Goal: Task Accomplishment & Management: Manage account settings

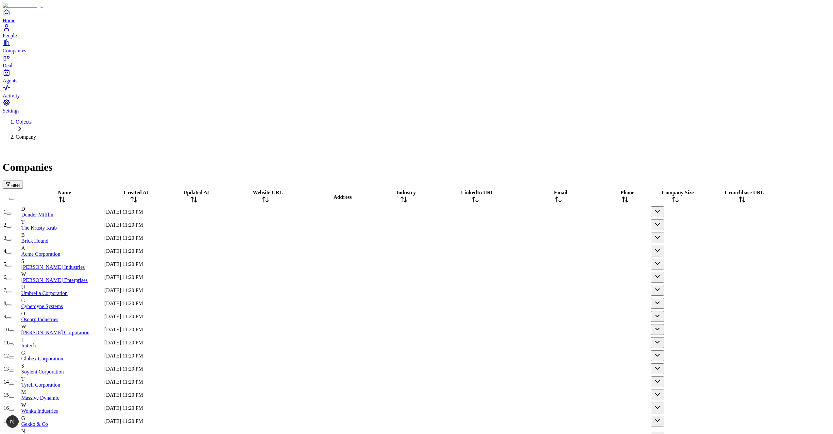
scroll to position [33, 1]
click at [664, 232] on button "button" at bounding box center [657, 237] width 13 height 11
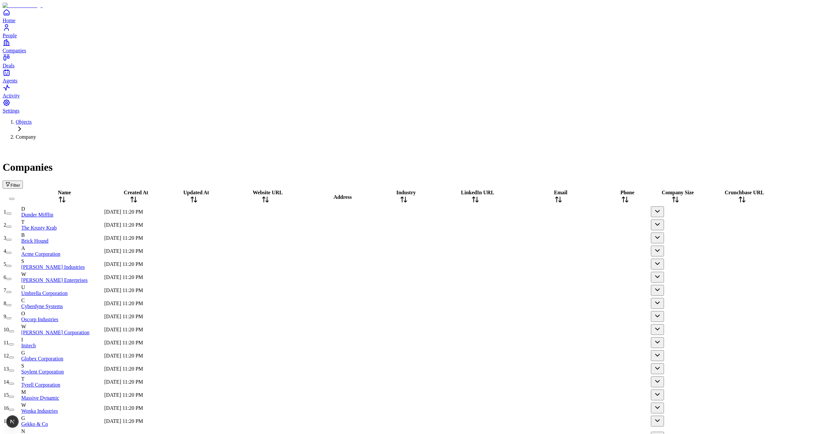
scroll to position [499, 1]
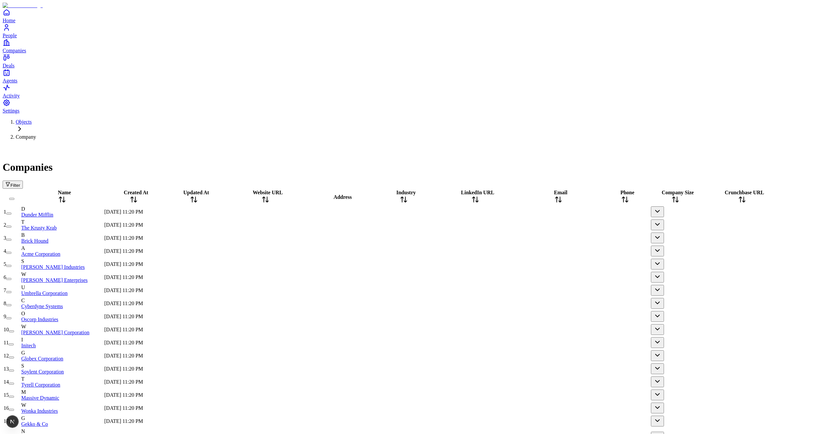
click at [375, 145] on div "Companies Filter" at bounding box center [417, 166] width 828 height 43
click at [338, 145] on div "Companies" at bounding box center [417, 159] width 828 height 28
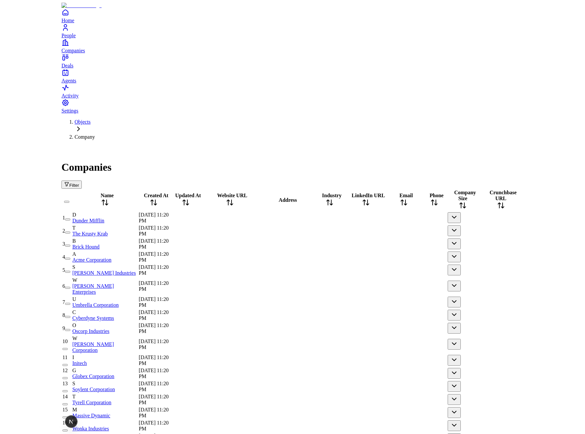
scroll to position [0, 0]
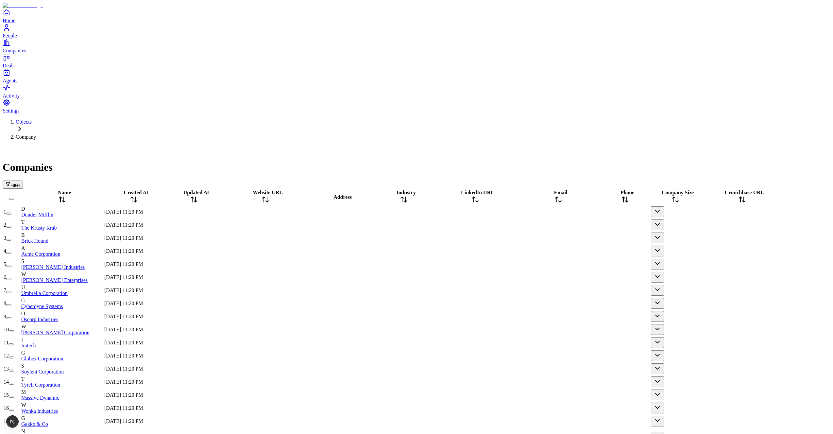
click at [20, 183] on span "Filter" at bounding box center [15, 185] width 10 height 5
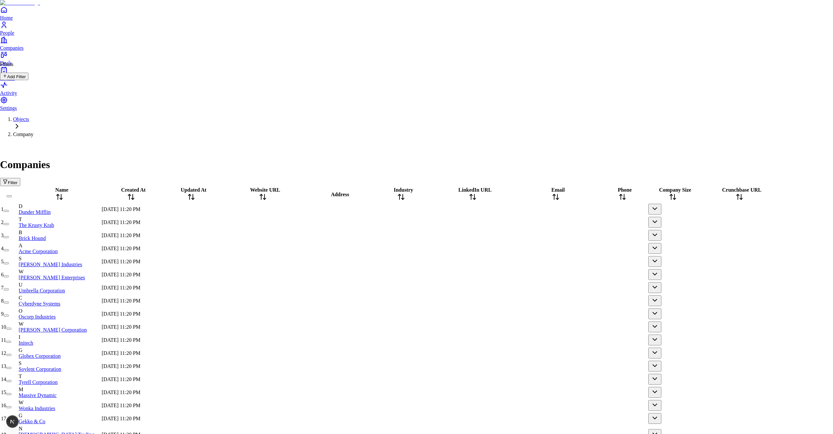
click at [28, 80] on button "Add Filter" at bounding box center [14, 77] width 28 height 8
click at [18, 111] on button "Add" at bounding box center [9, 115] width 18 height 8
click at [8, 141] on icon at bounding box center [5, 143] width 5 height 5
click at [8, 104] on icon at bounding box center [5, 106] width 5 height 5
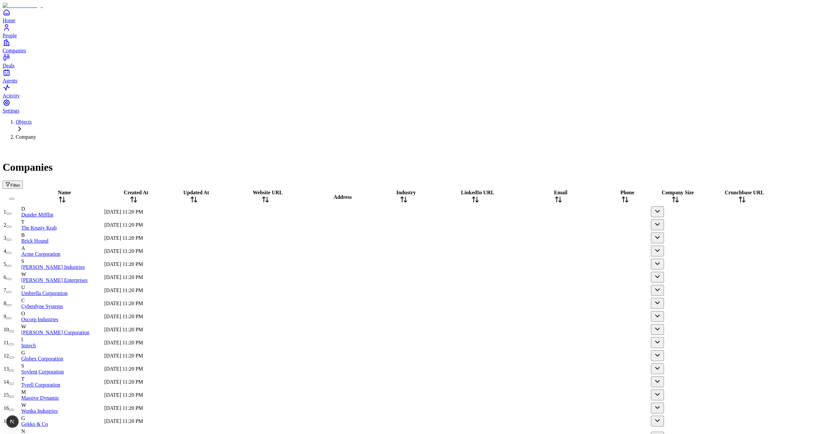
click at [23, 180] on button "Filter" at bounding box center [13, 184] width 20 height 8
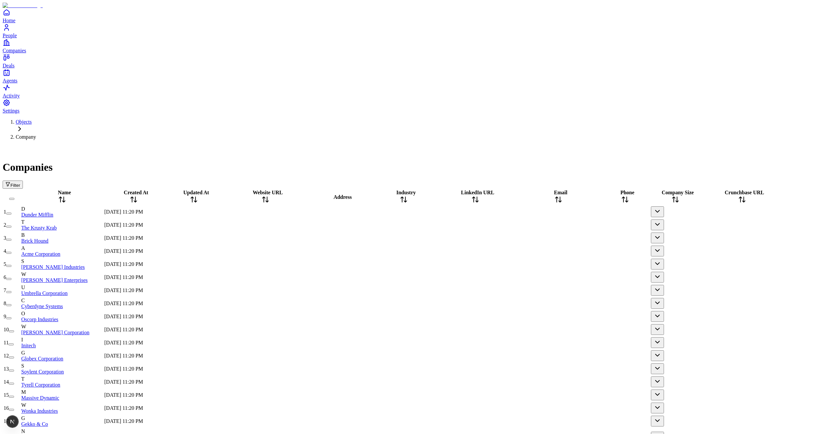
click at [23, 180] on button "Filter" at bounding box center [13, 184] width 20 height 8
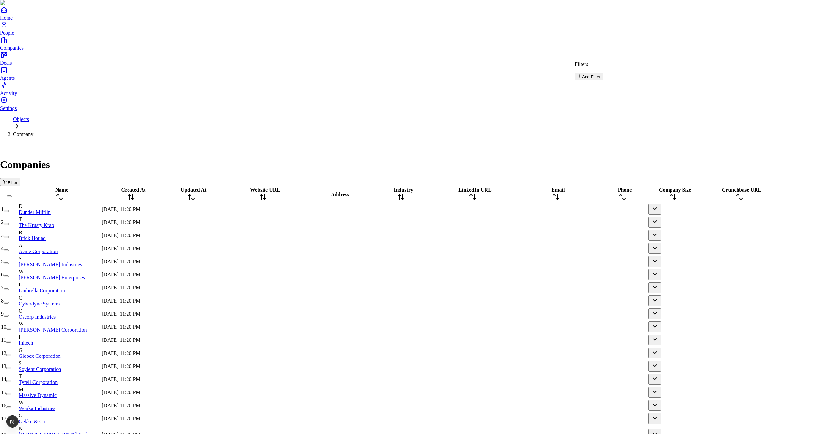
click at [584, 76] on button "Add Filter" at bounding box center [589, 77] width 28 height 8
click at [584, 65] on div "Filters Clear All" at bounding box center [602, 70] width 55 height 18
click at [584, 73] on button "Clear All" at bounding box center [586, 76] width 22 height 7
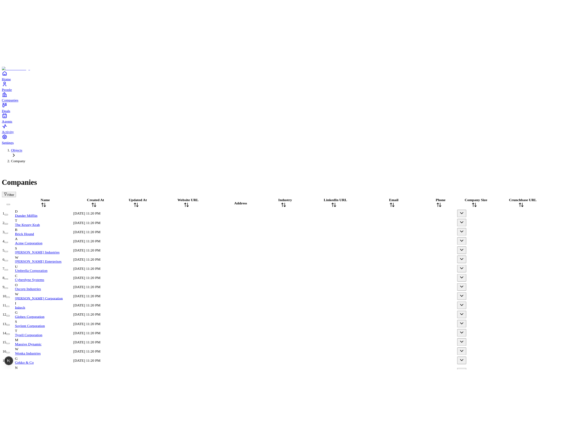
scroll to position [0, 1]
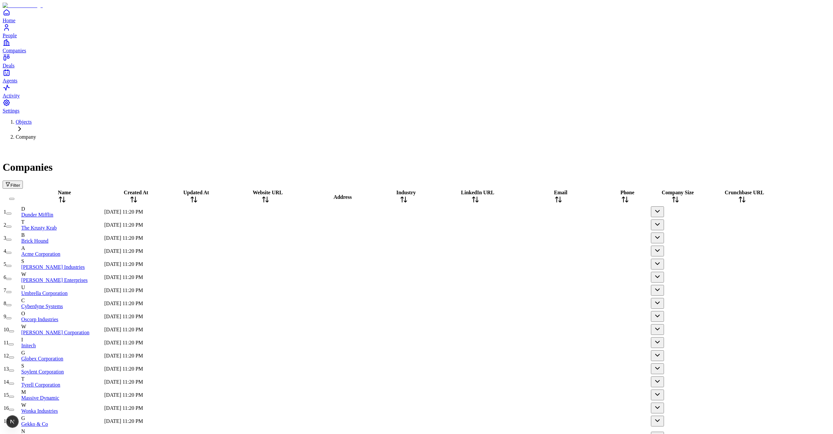
click at [313, 180] on div "Filter" at bounding box center [417, 184] width 828 height 8
click at [289, 212] on div at bounding box center [266, 212] width 82 height 0
type input "***"
click at [373, 212] on div at bounding box center [340, 212] width 65 height 0
click at [373, 251] on div at bounding box center [340, 251] width 65 height 0
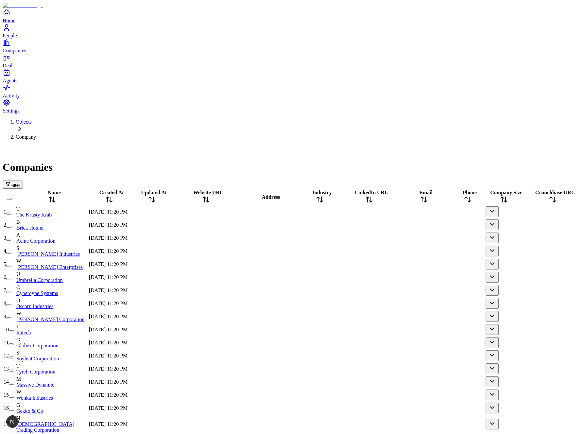
click at [297, 212] on div at bounding box center [268, 212] width 58 height 0
type input "****"
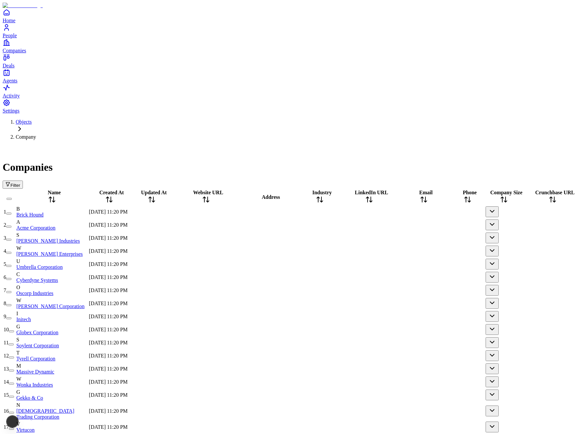
click at [238, 212] on div at bounding box center [206, 212] width 65 height 0
type input "****"
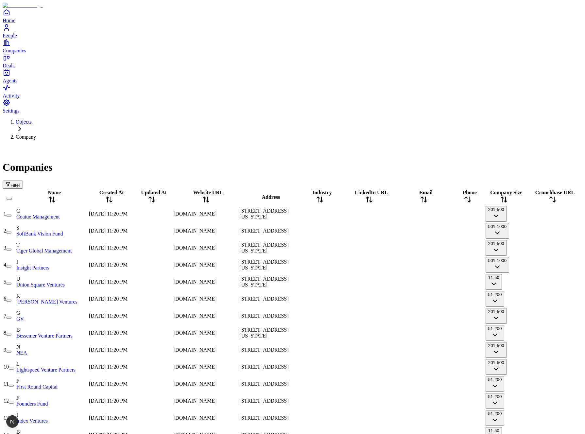
click at [217, 211] on span "[DOMAIN_NAME]" at bounding box center [195, 214] width 43 height 6
click at [172, 214] on div at bounding box center [151, 214] width 41 height 0
click at [340, 214] on div at bounding box center [320, 214] width 42 height 0
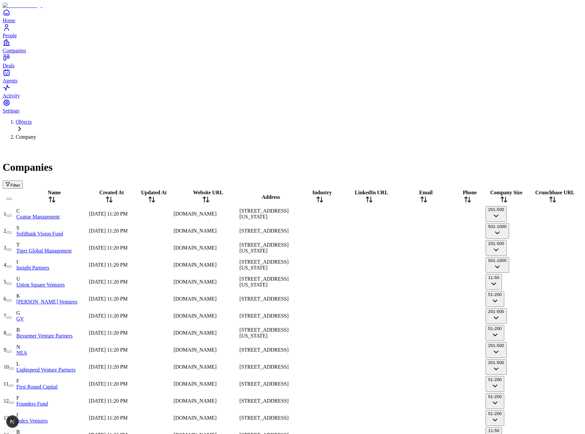
click at [340, 214] on div at bounding box center [320, 214] width 42 height 0
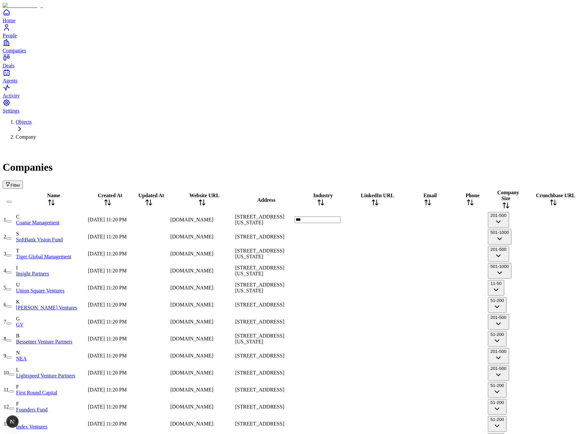
type input "****"
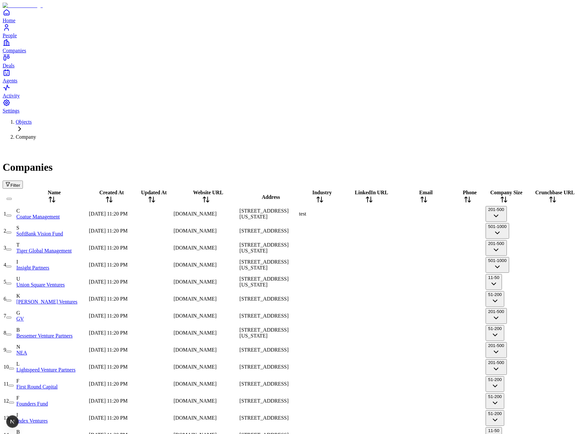
click at [340, 231] on div at bounding box center [320, 231] width 42 height 0
click at [396, 214] on div at bounding box center [369, 214] width 55 height 0
click at [340, 231] on div at bounding box center [320, 231] width 42 height 0
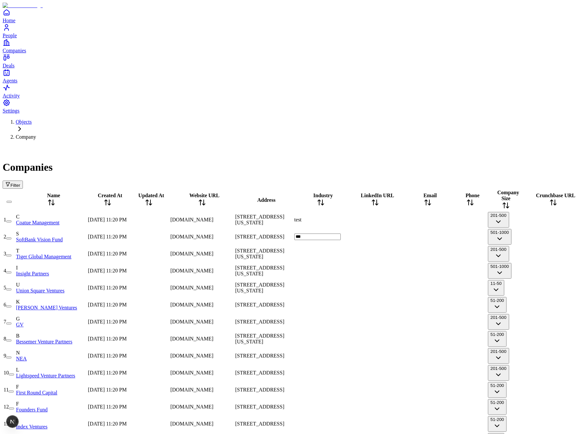
type input "****"
type input "******"
type input "**********"
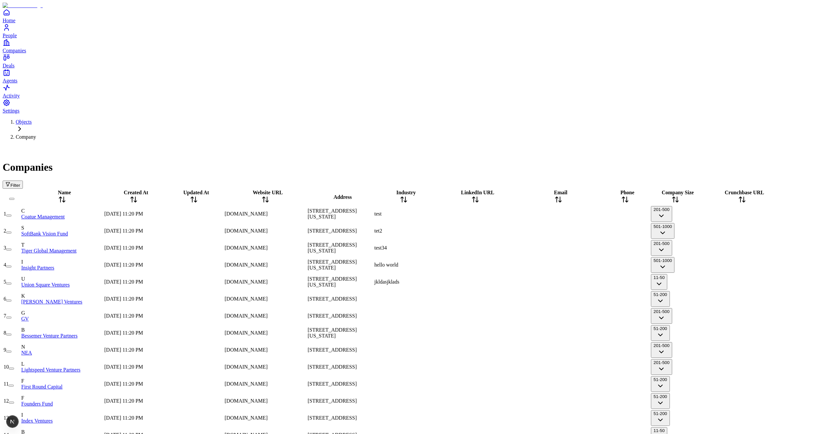
click at [291, 145] on div "Companies" at bounding box center [417, 159] width 828 height 28
click at [492, 214] on div at bounding box center [475, 214] width 82 height 0
click at [474, 145] on div "Companies Filter" at bounding box center [417, 166] width 828 height 43
click at [495, 214] on div at bounding box center [475, 214] width 82 height 0
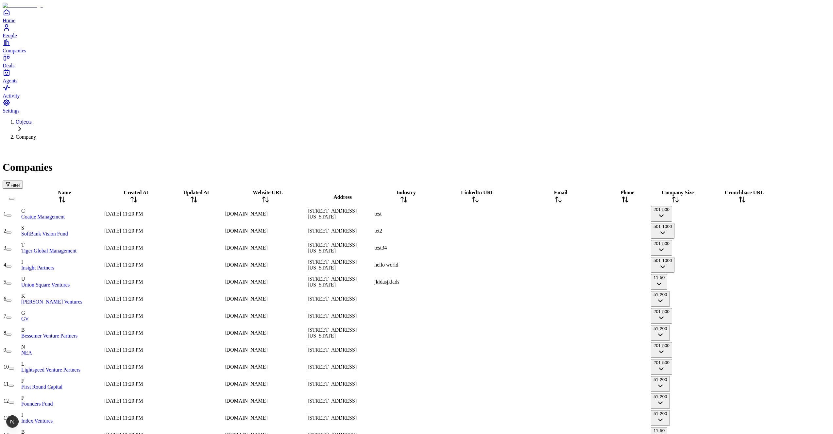
click at [495, 214] on div at bounding box center [475, 214] width 82 height 0
click at [473, 145] on div "Companies Filter" at bounding box center [417, 166] width 828 height 43
click at [584, 214] on div at bounding box center [558, 214] width 82 height 0
click at [532, 145] on div "Companies" at bounding box center [417, 159] width 828 height 28
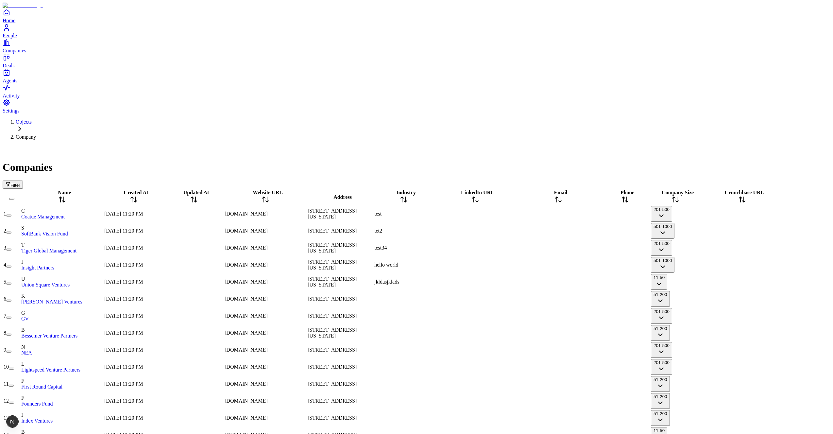
click at [584, 214] on div at bounding box center [624, 214] width 49 height 0
click at [584, 145] on div "Companies" at bounding box center [417, 159] width 828 height 28
click at [584, 214] on div at bounding box center [742, 214] width 82 height 0
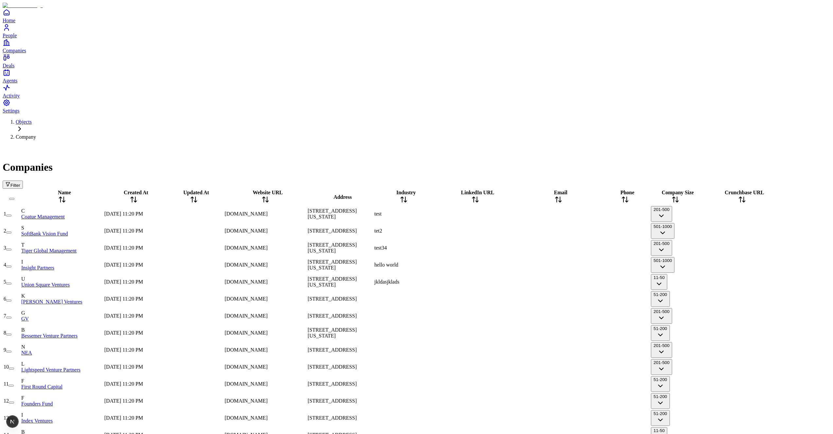
click at [584, 214] on div at bounding box center [742, 214] width 82 height 0
type input "*****"
click at [514, 214] on div at bounding box center [475, 214] width 82 height 0
type input "********"
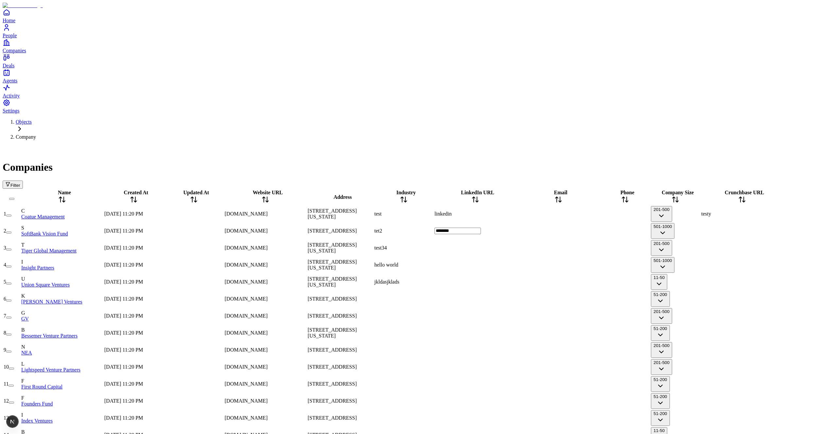
type input "*********"
click at [447, 145] on div "Companies Filter" at bounding box center [417, 166] width 828 height 43
click at [496, 211] on div "linkedin" at bounding box center [475, 214] width 82 height 6
click at [492, 180] on div "Filter" at bounding box center [417, 184] width 828 height 8
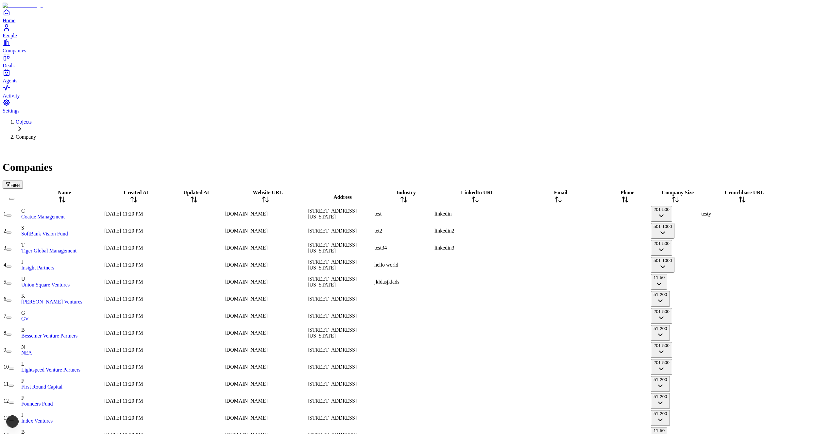
click at [515, 211] on div "linkedin" at bounding box center [475, 214] width 82 height 6
click at [512, 180] on div "Filter" at bounding box center [417, 184] width 828 height 8
click at [487, 211] on div "linkedin" at bounding box center [475, 214] width 82 height 6
click at [495, 228] on div "linkedin2" at bounding box center [475, 231] width 82 height 6
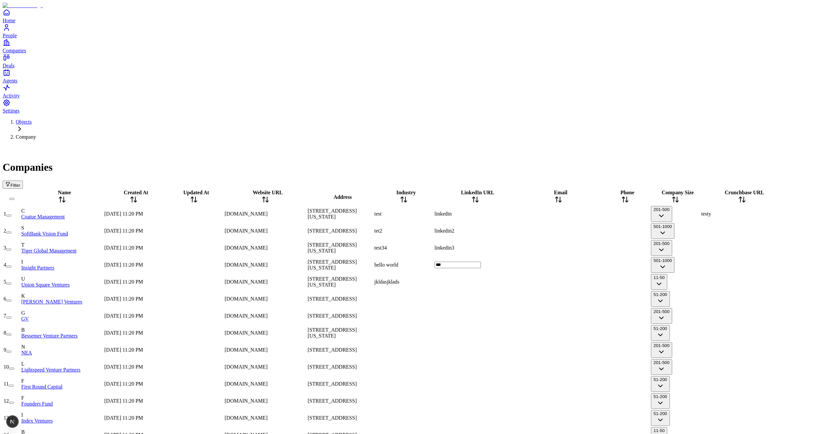
type input "****"
type input "********"
click at [584, 206] on button "201-500" at bounding box center [661, 214] width 21 height 16
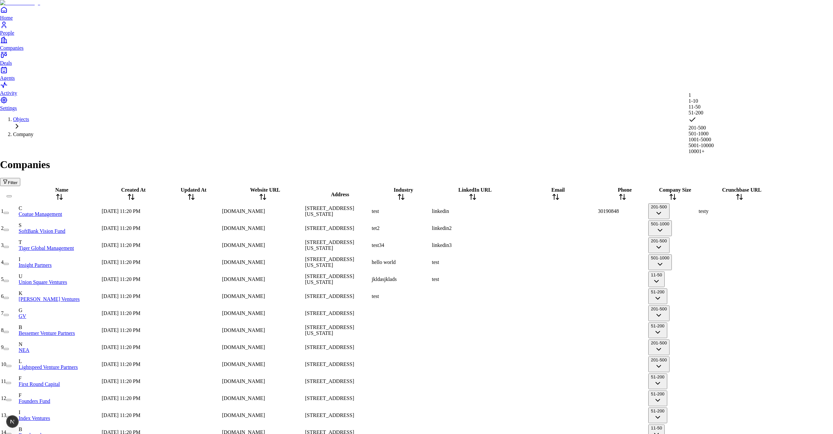
drag, startPoint x: 693, startPoint y: 38, endPoint x: 691, endPoint y: 43, distance: 5.1
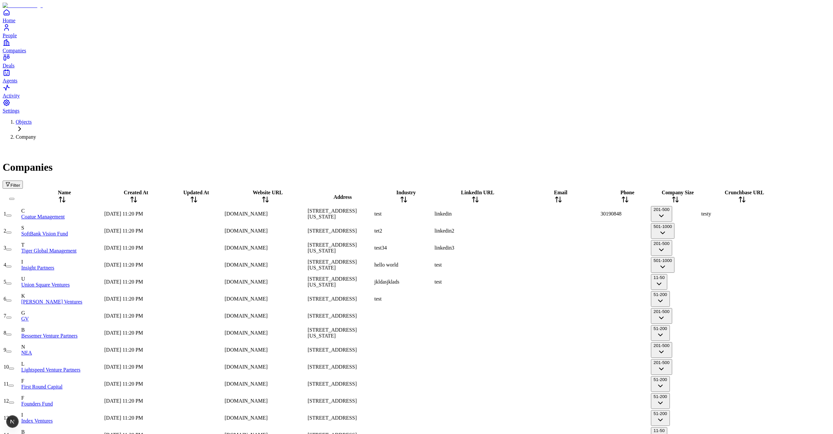
click at [584, 211] on div "testy" at bounding box center [742, 214] width 82 height 6
click at [357, 208] on span "[STREET_ADDRESS][US_STATE]" at bounding box center [332, 213] width 49 height 11
click at [276, 211] on div "[DOMAIN_NAME]" at bounding box center [266, 214] width 82 height 6
click at [293, 211] on div "[DOMAIN_NAME]" at bounding box center [266, 214] width 82 height 6
click at [205, 214] on div at bounding box center [193, 214] width 59 height 0
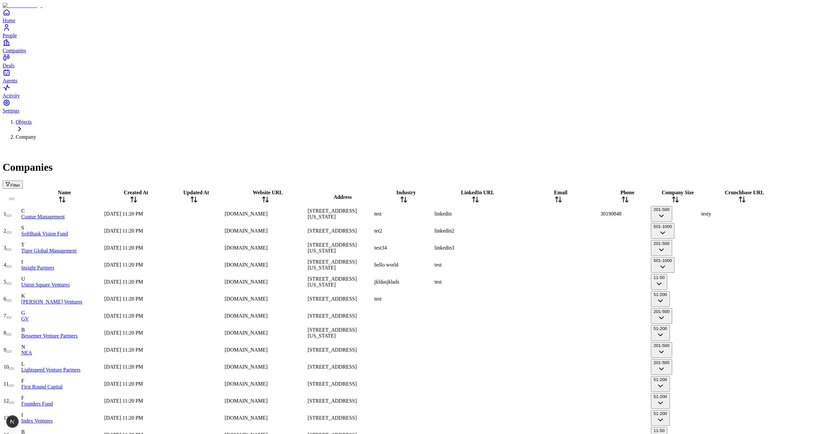
click at [212, 214] on div at bounding box center [193, 214] width 59 height 0
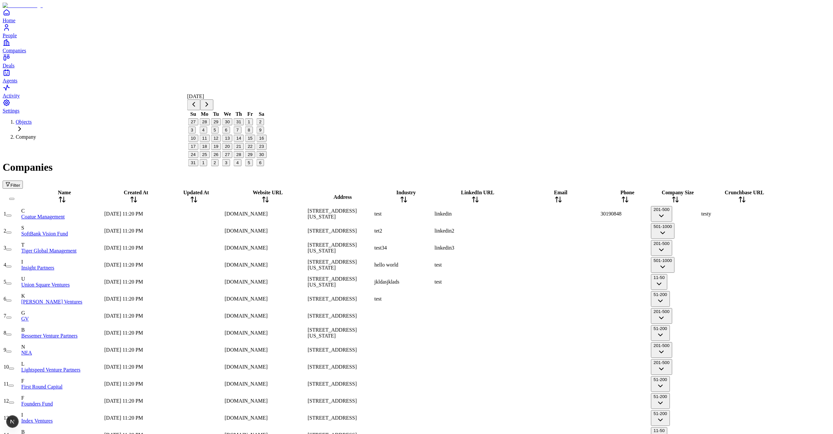
click at [256, 145] on div "Companies Filter" at bounding box center [417, 166] width 828 height 43
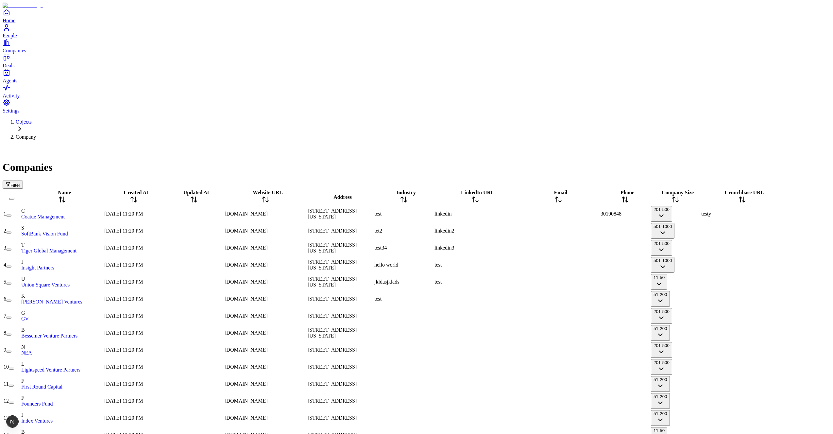
click at [212, 214] on div at bounding box center [193, 214] width 59 height 0
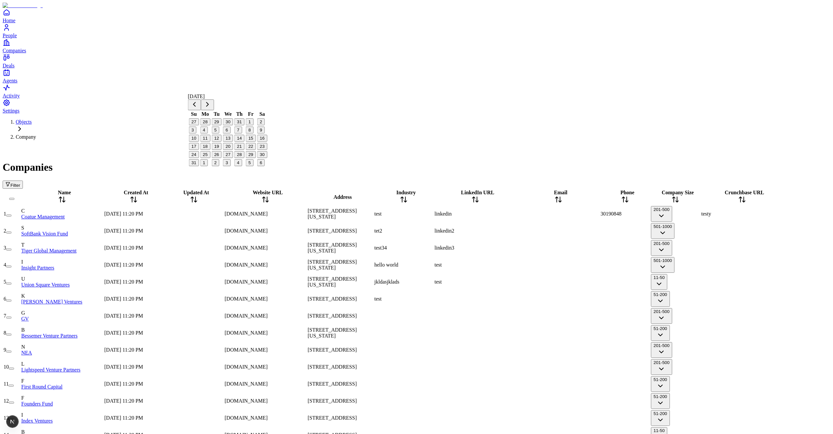
click at [272, 145] on div "Companies Filter" at bounding box center [417, 166] width 828 height 43
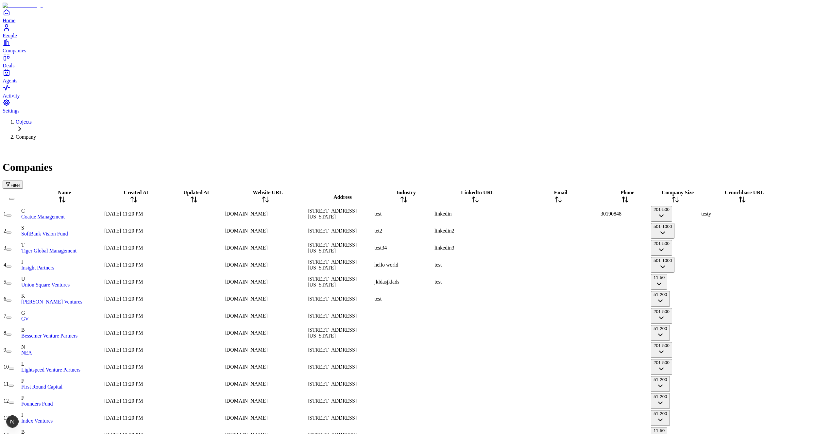
click at [301, 211] on div "www.coatue.com" at bounding box center [266, 214] width 82 height 6
click at [357, 208] on span "[STREET_ADDRESS][US_STATE]" at bounding box center [332, 213] width 49 height 11
click at [428, 211] on div "test" at bounding box center [403, 214] width 59 height 6
click at [494, 211] on div "linkedin" at bounding box center [475, 214] width 82 height 6
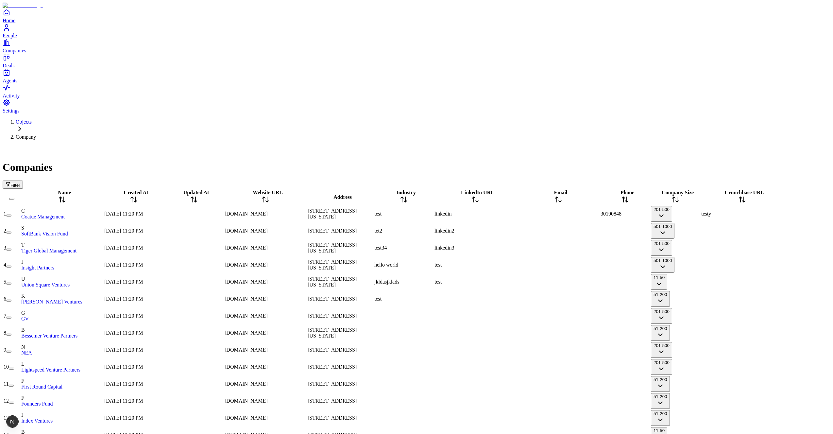
click at [496, 211] on div "linkedin" at bounding box center [475, 214] width 82 height 6
click at [486, 211] on div "linkedin" at bounding box center [475, 214] width 82 height 6
click at [511, 145] on div "Companies Filter" at bounding box center [417, 166] width 828 height 43
click at [516, 228] on div "linkedin2" at bounding box center [475, 231] width 82 height 6
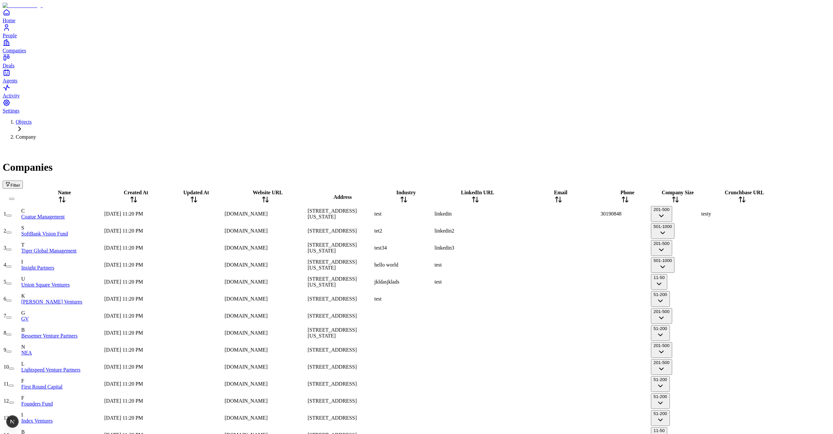
click at [516, 245] on div "linkedin3" at bounding box center [475, 248] width 82 height 6
click at [516, 316] on div at bounding box center [475, 316] width 82 height 0
click at [417, 333] on div at bounding box center [403, 333] width 59 height 0
click at [357, 327] on span "[STREET_ADDRESS][US_STATE]" at bounding box center [332, 332] width 49 height 11
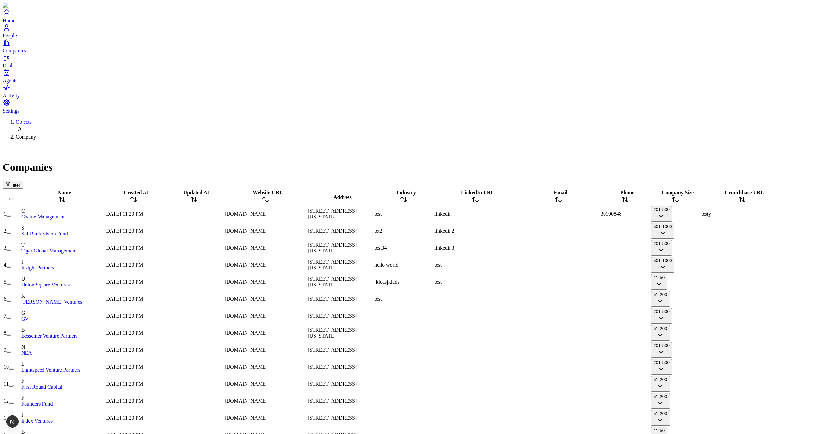
click at [674, 223] on button "501-1000" at bounding box center [663, 231] width 24 height 16
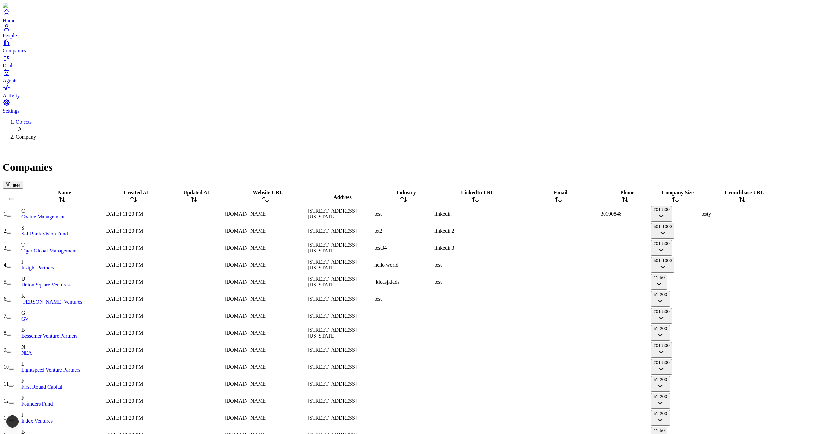
scroll to position [0, 1]
drag, startPoint x: 416, startPoint y: 90, endPoint x: 392, endPoint y: 90, distance: 24.2
click at [416, 211] on div "test" at bounding box center [403, 214] width 59 height 6
click at [349, 208] on span "[STREET_ADDRESS][US_STATE]" at bounding box center [332, 213] width 49 height 11
click at [268, 211] on span "[DOMAIN_NAME]" at bounding box center [246, 214] width 43 height 6
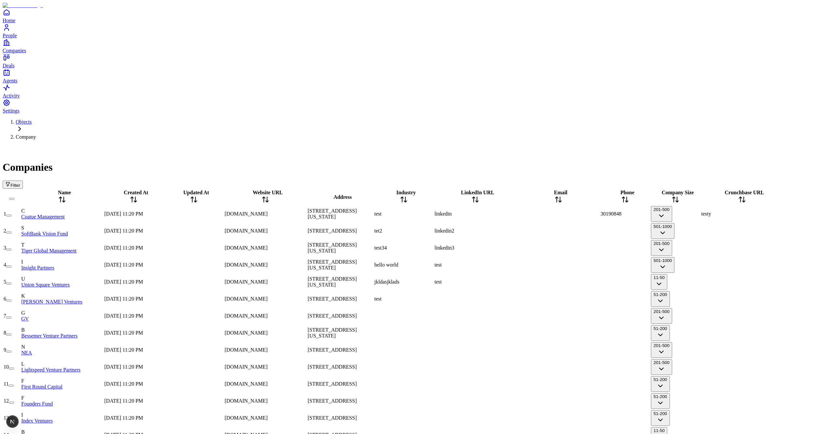
click at [672, 206] on button "201-500" at bounding box center [661, 214] width 21 height 16
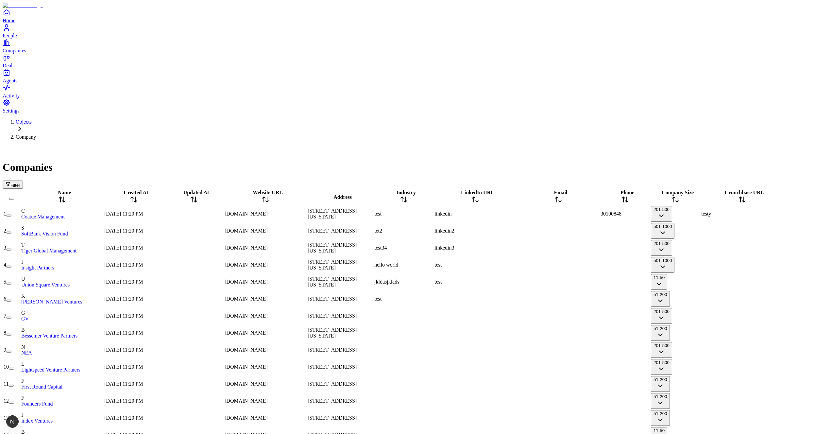
click at [672, 206] on button "201-500" at bounding box center [661, 214] width 21 height 16
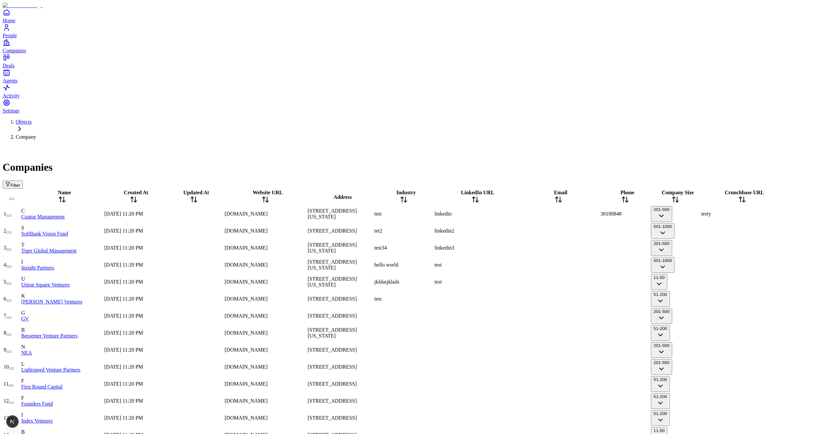
click at [765, 211] on div "testy" at bounding box center [742, 214] width 82 height 6
click at [770, 231] on div at bounding box center [742, 231] width 82 height 0
click at [766, 211] on div "testy" at bounding box center [742, 214] width 82 height 6
click at [598, 214] on div at bounding box center [558, 214] width 82 height 0
click at [621, 211] on span "30190848" at bounding box center [610, 214] width 21 height 6
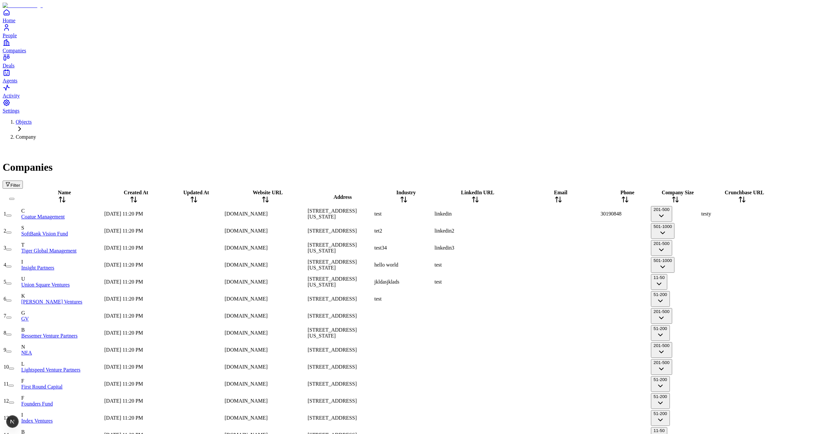
click at [493, 211] on div "linkedin" at bounding box center [475, 214] width 82 height 6
click at [415, 211] on div "test" at bounding box center [403, 214] width 59 height 6
click at [296, 211] on div "[DOMAIN_NAME]" at bounding box center [266, 214] width 82 height 6
click at [143, 211] on span "[DATE] 11:20 PM" at bounding box center [123, 214] width 39 height 6
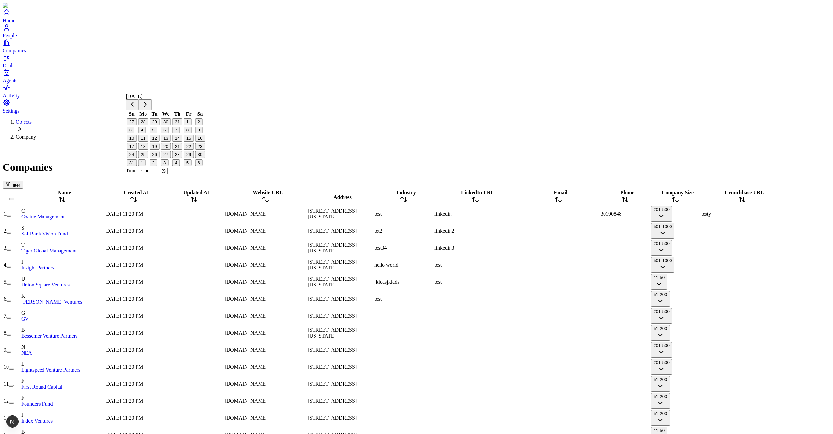
click at [201, 145] on div "Companies Filter" at bounding box center [417, 166] width 828 height 43
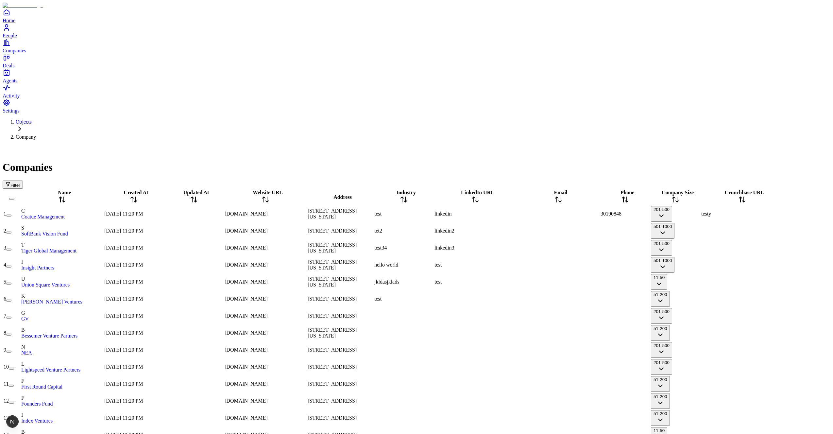
click at [143, 211] on span "[DATE] 11:20 PM" at bounding box center [123, 214] width 39 height 6
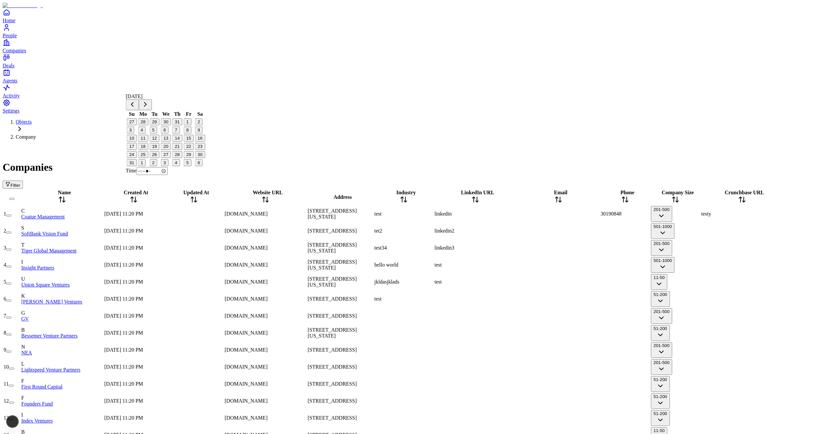
click at [143, 211] on span "[DATE] 11:20 PM" at bounding box center [123, 214] width 39 height 6
click at [173, 180] on div "Filter" at bounding box center [417, 184] width 828 height 8
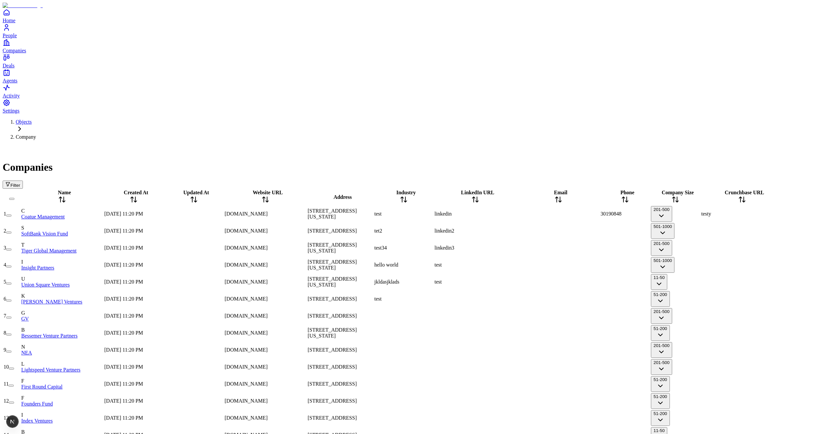
click at [163, 211] on div "[DATE] 11:20 PM" at bounding box center [133, 214] width 59 height 6
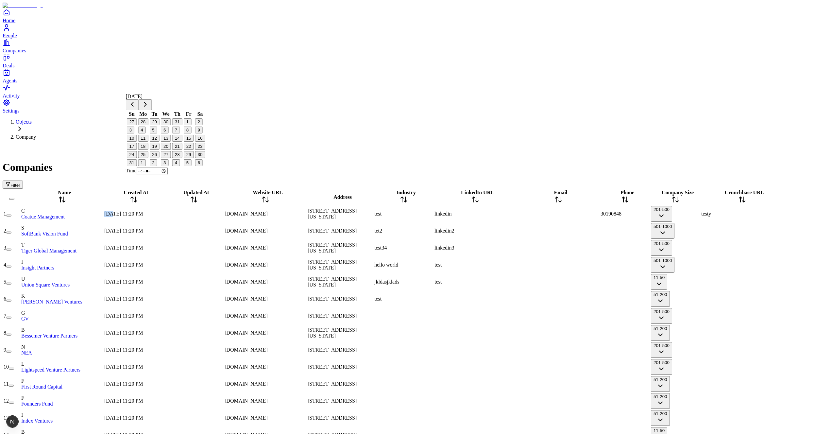
click at [209, 145] on div "Companies Filter" at bounding box center [417, 166] width 828 height 43
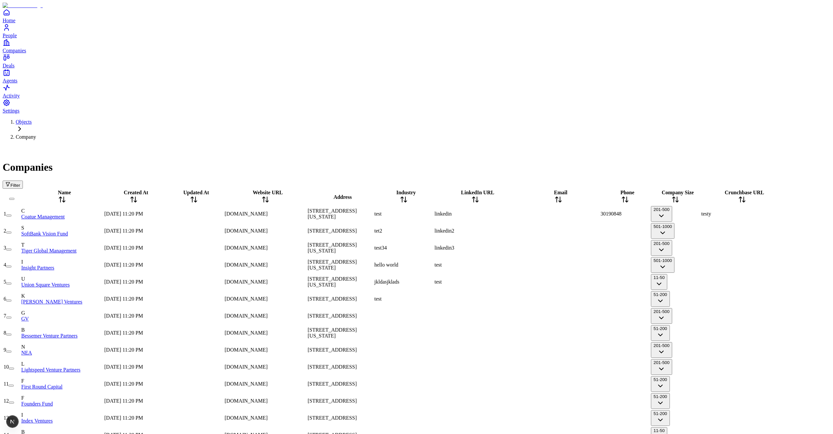
click at [221, 214] on div at bounding box center [193, 214] width 59 height 0
click at [268, 228] on span "[DOMAIN_NAME]" at bounding box center [246, 231] width 43 height 6
click at [295, 211] on div "[DOMAIN_NAME]" at bounding box center [266, 214] width 82 height 6
click at [294, 228] on div "[DOMAIN_NAME]" at bounding box center [266, 231] width 82 height 6
click at [299, 211] on div "[DOMAIN_NAME]" at bounding box center [266, 214] width 82 height 6
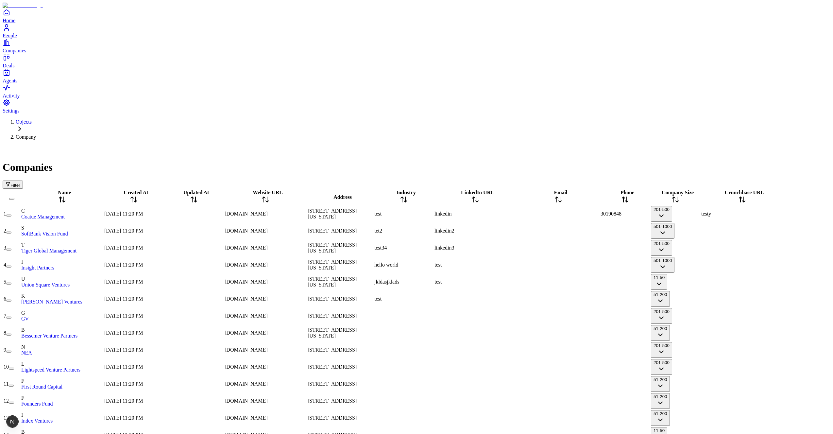
click at [293, 228] on div "[DOMAIN_NAME]" at bounding box center [266, 231] width 82 height 6
click at [297, 211] on div "[DOMAIN_NAME]" at bounding box center [266, 214] width 82 height 6
click at [306, 211] on div "[DOMAIN_NAME]" at bounding box center [266, 214] width 82 height 6
click at [306, 228] on div "[DOMAIN_NAME]" at bounding box center [266, 231] width 82 height 6
click at [268, 211] on span "[DOMAIN_NAME]" at bounding box center [246, 214] width 43 height 6
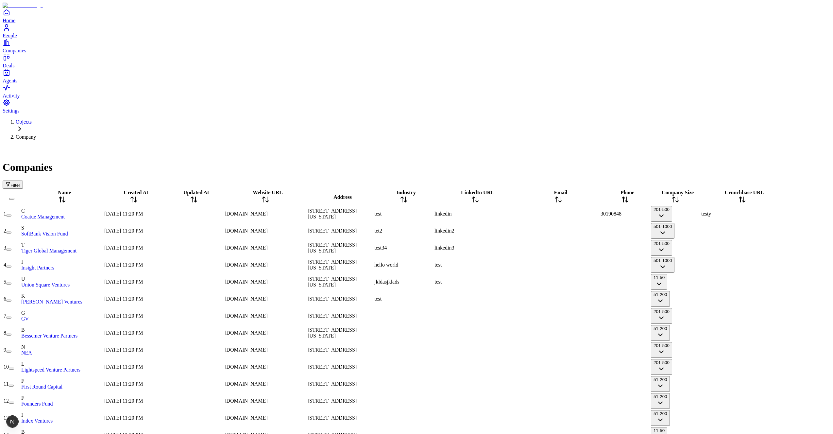
click at [292, 228] on div "[DOMAIN_NAME]" at bounding box center [266, 231] width 82 height 6
click at [268, 245] on span "[DOMAIN_NAME]" at bounding box center [246, 248] width 43 height 6
click at [268, 262] on span "[DOMAIN_NAME]" at bounding box center [246, 265] width 43 height 6
click at [295, 279] on div "[DOMAIN_NAME]" at bounding box center [266, 282] width 82 height 6
click at [289, 262] on div "[DOMAIN_NAME]" at bounding box center [266, 265] width 82 height 6
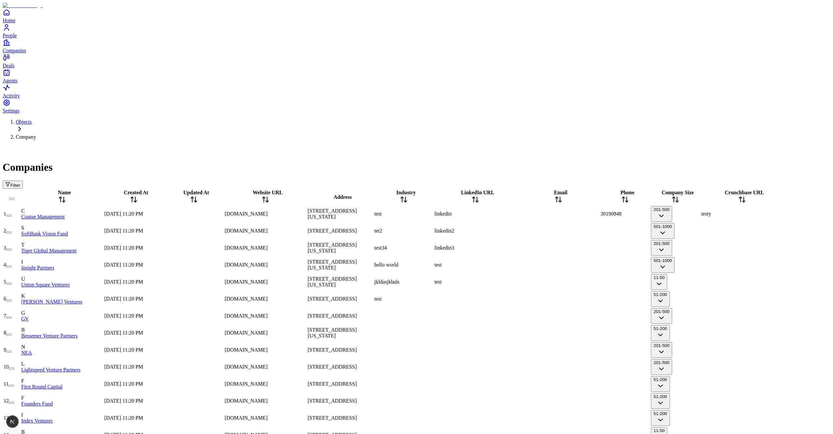
click at [291, 245] on div "[DOMAIN_NAME]" at bounding box center [266, 248] width 82 height 6
click at [268, 262] on span "[DOMAIN_NAME]" at bounding box center [246, 265] width 43 height 6
click at [288, 262] on div "[DOMAIN_NAME]" at bounding box center [266, 265] width 82 height 6
click at [268, 296] on span "[DOMAIN_NAME]" at bounding box center [246, 299] width 43 height 6
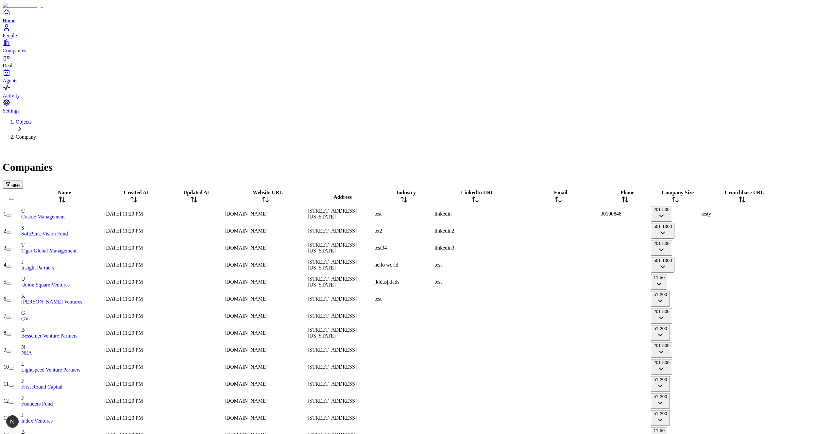
click at [289, 364] on div "[DOMAIN_NAME]" at bounding box center [266, 367] width 82 height 6
click at [268, 296] on span "[DOMAIN_NAME]" at bounding box center [246, 299] width 43 height 6
click at [289, 279] on div "[DOMAIN_NAME]" at bounding box center [266, 282] width 82 height 6
click at [268, 296] on span "[DOMAIN_NAME]" at bounding box center [246, 299] width 43 height 6
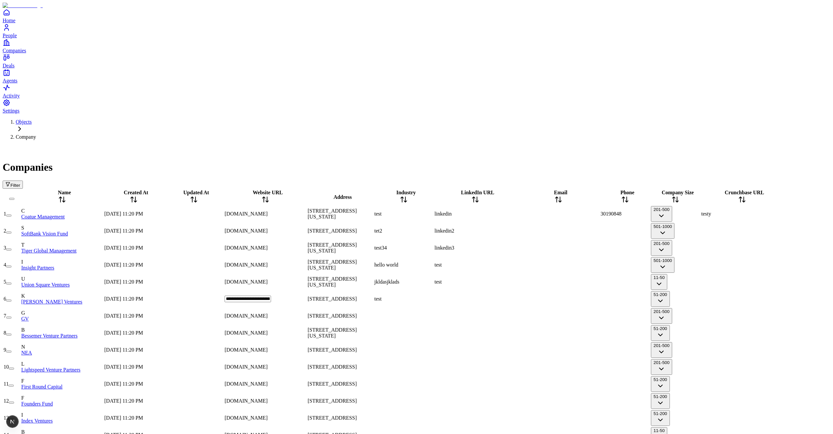
click at [271, 295] on input "**********" at bounding box center [248, 298] width 46 height 7
click at [300, 279] on div "[DOMAIN_NAME]" at bounding box center [266, 282] width 82 height 6
type input "****"
type input "**********"
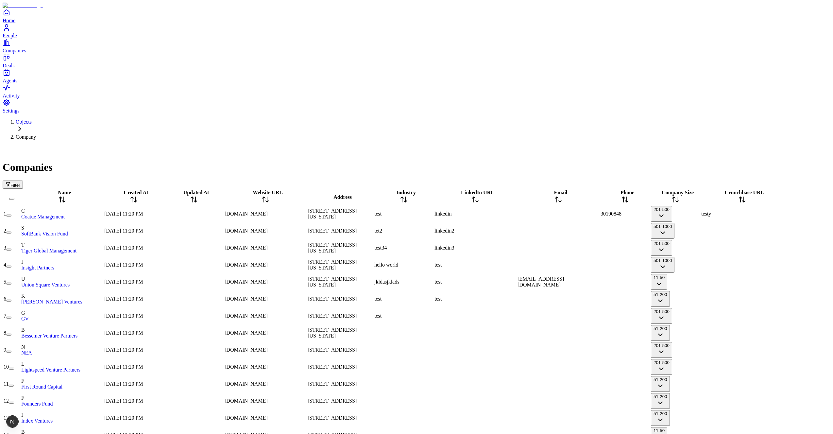
click at [183, 119] on div "Objects Company Companies Filter" at bounding box center [417, 154] width 828 height 70
click at [433, 190] on div "Industry" at bounding box center [403, 197] width 59 height 15
click at [433, 211] on div "test" at bounding box center [403, 214] width 59 height 6
type input "****"
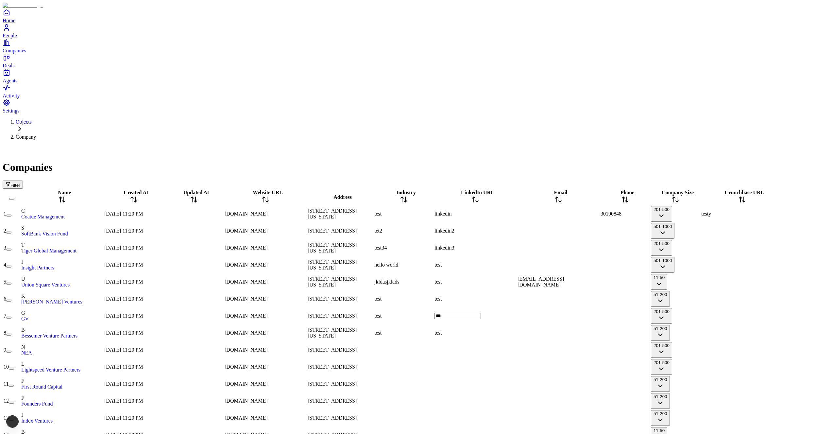
type input "****"
click at [564, 214] on div at bounding box center [558, 214] width 82 height 0
click at [561, 276] on div "[EMAIL_ADDRESS][DOMAIN_NAME]" at bounding box center [558, 282] width 82 height 12
click at [565, 333] on div at bounding box center [558, 333] width 82 height 0
click at [551, 384] on div at bounding box center [558, 384] width 82 height 0
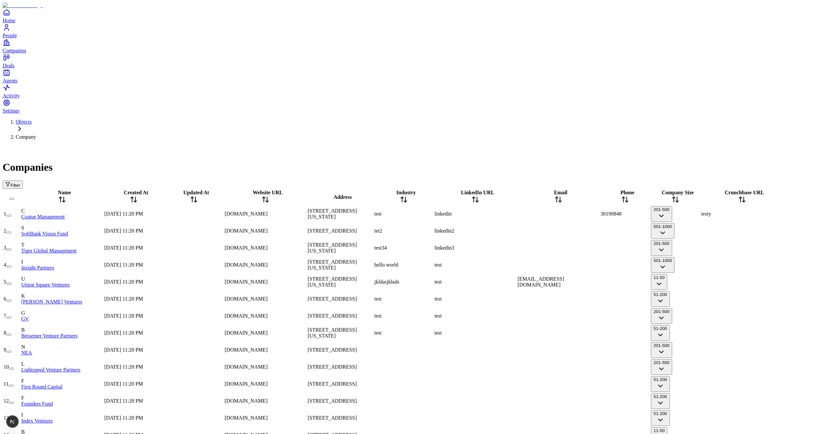
click at [672, 206] on button "201-500" at bounding box center [661, 214] width 21 height 16
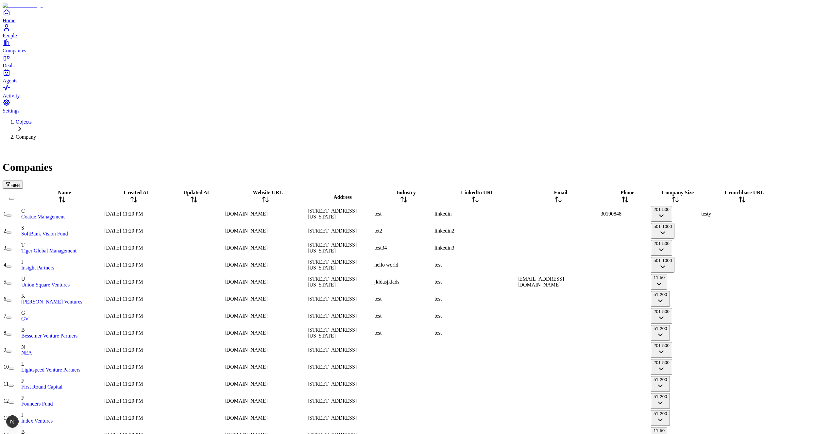
click at [569, 180] on div "Filter" at bounding box center [417, 184] width 828 height 8
click at [672, 206] on button "201-500" at bounding box center [661, 214] width 21 height 16
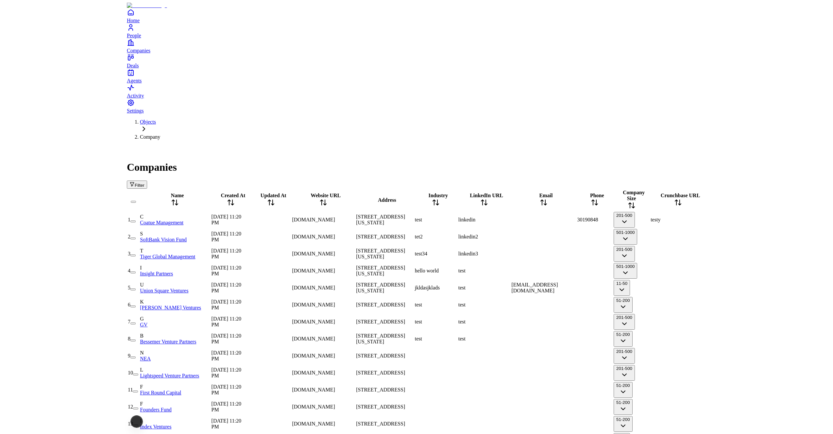
scroll to position [0, 214]
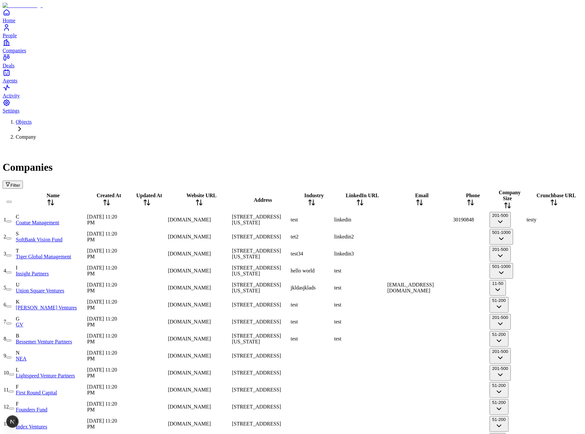
click at [489, 212] on button "201-500" at bounding box center [499, 220] width 21 height 16
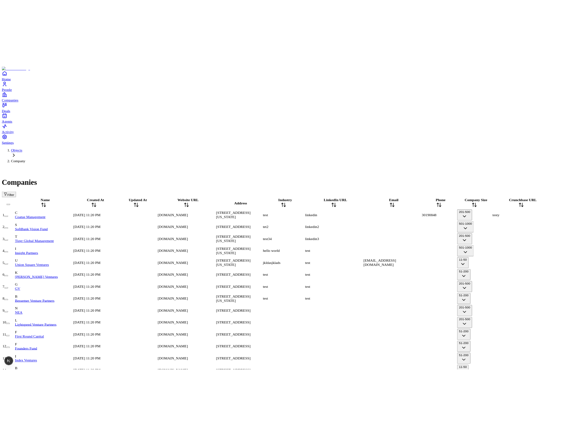
scroll to position [0, 1]
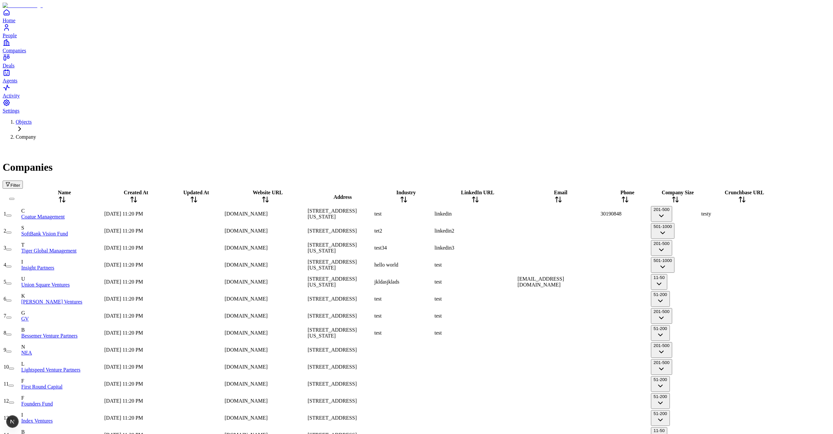
click at [578, 145] on div "Companies" at bounding box center [417, 159] width 828 height 28
click at [672, 206] on button "201-500" at bounding box center [661, 214] width 21 height 16
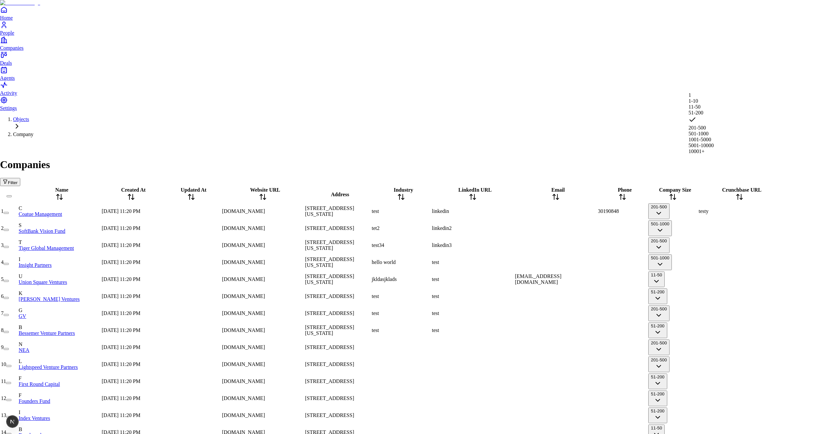
click at [709, 94] on div "1 1-10 11-50 [PHONE_NUMBER] [PHONE_NUMBER] 5001-10000 10001+" at bounding box center [700, 123] width 25 height 62
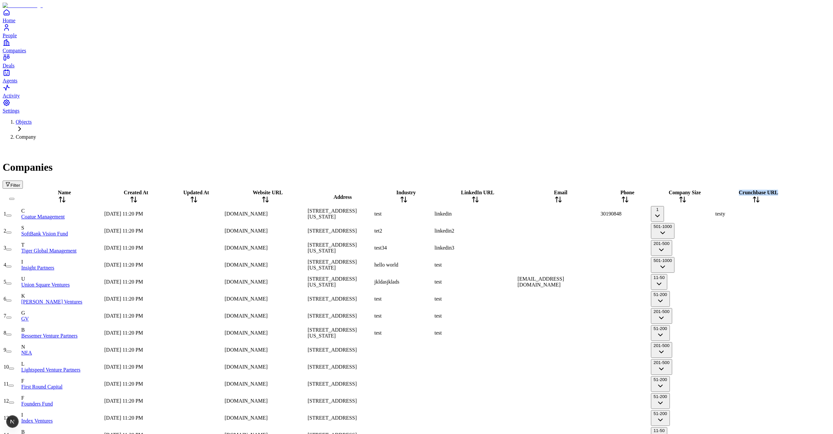
drag, startPoint x: 790, startPoint y: 61, endPoint x: 749, endPoint y: 65, distance: 41.0
click at [749, 189] on tr "Name Created At Updated At Website URL Address Industry LinkedIn URL Email Phon…" at bounding box center [400, 197] width 794 height 16
click at [664, 206] on button "1" at bounding box center [657, 214] width 13 height 16
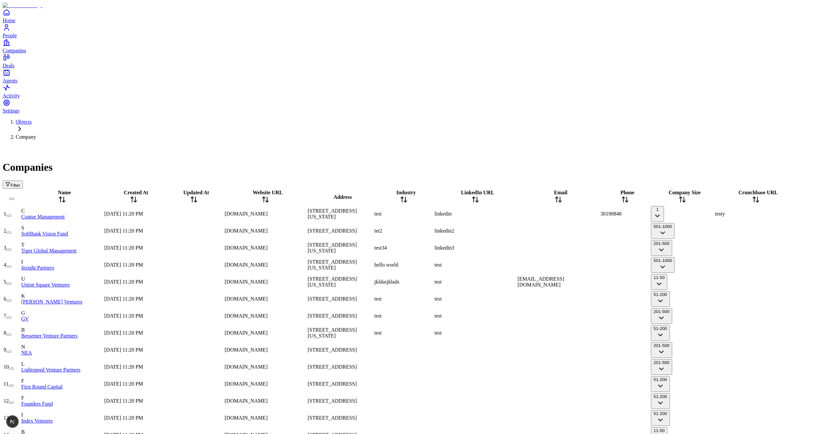
click at [618, 180] on div "Filter" at bounding box center [417, 184] width 828 height 8
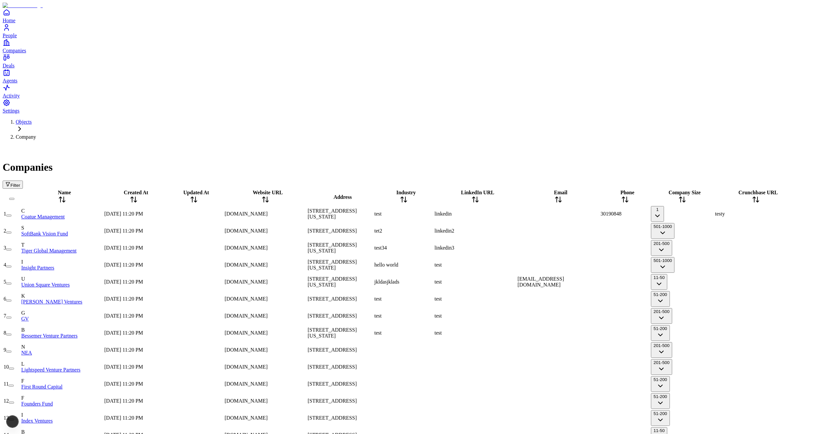
scroll to position [0, 1]
click at [674, 223] on button "501-1000" at bounding box center [663, 231] width 24 height 16
click at [664, 206] on button "1" at bounding box center [657, 214] width 13 height 16
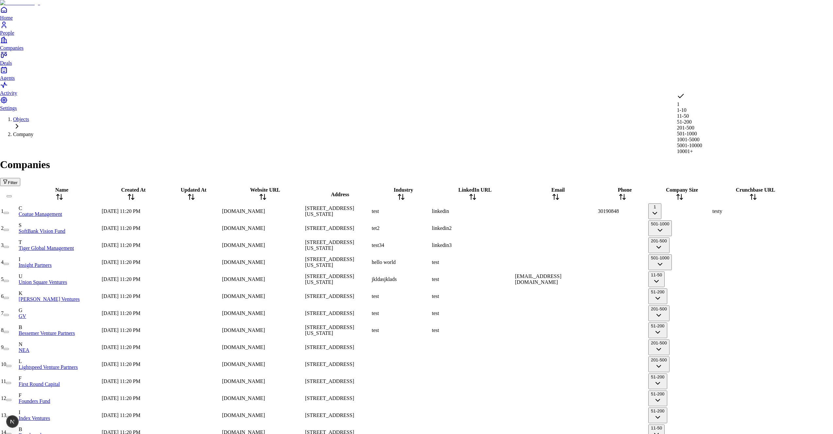
drag, startPoint x: 681, startPoint y: 69, endPoint x: 679, endPoint y: 61, distance: 7.7
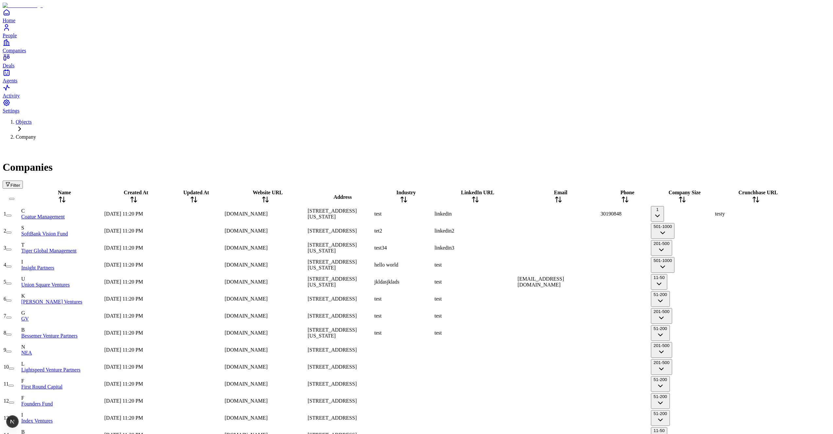
click at [686, 190] on div "Company Size" at bounding box center [682, 197] width 63 height 15
click at [664, 206] on button "1" at bounding box center [657, 214] width 13 height 16
click at [671, 206] on button "10001+" at bounding box center [661, 214] width 20 height 16
click at [664, 206] on button "1" at bounding box center [657, 214] width 13 height 16
click at [665, 206] on button "1-10" at bounding box center [658, 214] width 14 height 16
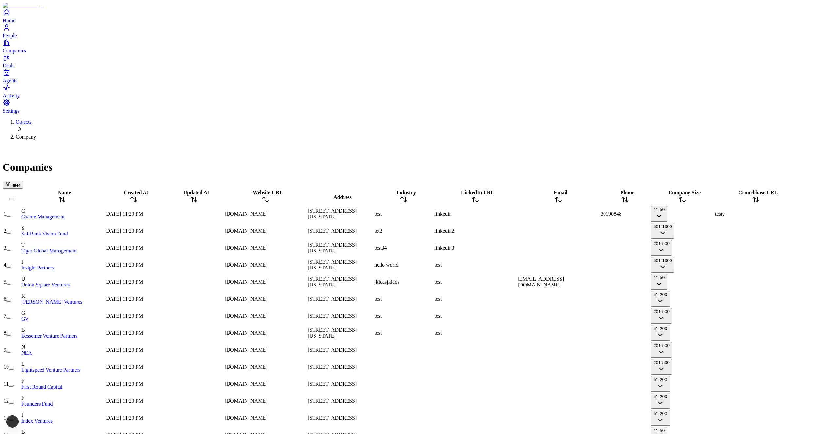
click at [667, 206] on button "11-50" at bounding box center [659, 214] width 16 height 16
click at [670, 206] on button "51-200" at bounding box center [660, 214] width 19 height 16
click at [672, 206] on button "201-500" at bounding box center [661, 214] width 21 height 16
click at [674, 206] on button "501-1000" at bounding box center [663, 214] width 24 height 16
click at [677, 206] on button "1001-5000" at bounding box center [664, 214] width 26 height 16
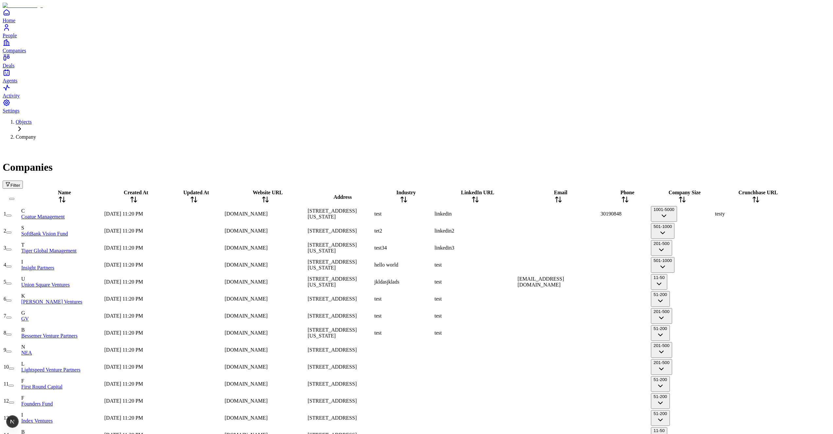
click at [677, 206] on button "1001-5000" at bounding box center [664, 214] width 26 height 16
click at [664, 206] on button "1" at bounding box center [657, 214] width 13 height 16
click at [665, 206] on button "1-10" at bounding box center [658, 214] width 14 height 16
click at [673, 180] on div "Filter" at bounding box center [417, 184] width 828 height 8
click at [667, 206] on button "11-50" at bounding box center [659, 214] width 16 height 16
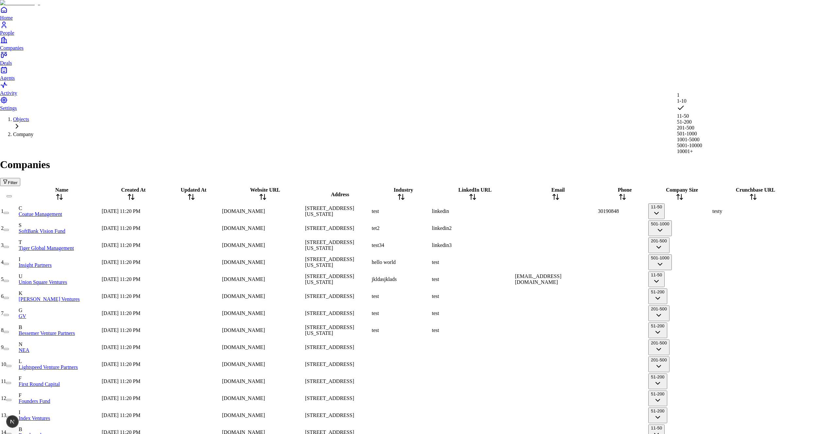
drag, startPoint x: 707, startPoint y: 110, endPoint x: 707, endPoint y: 99, distance: 10.8
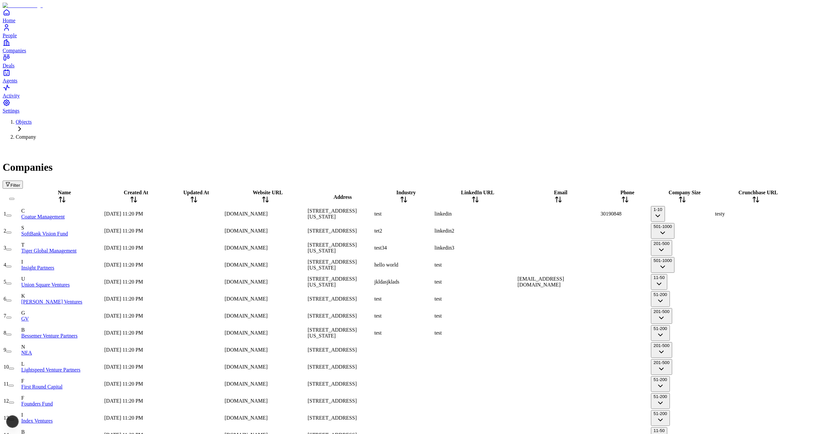
click at [665, 206] on button "1-10" at bounding box center [658, 214] width 14 height 16
click at [664, 206] on button "1" at bounding box center [657, 214] width 13 height 16
click at [665, 206] on button "1-10" at bounding box center [658, 214] width 14 height 16
click at [667, 206] on button "11-50" at bounding box center [659, 214] width 16 height 16
click at [670, 206] on button "51-200" at bounding box center [660, 214] width 19 height 16
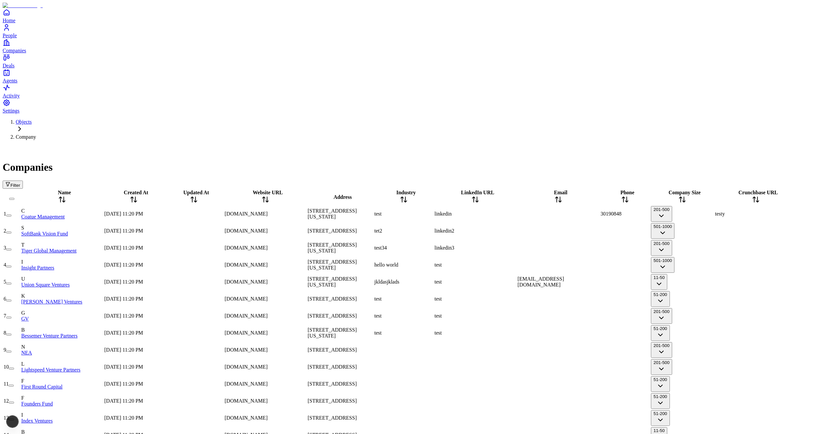
click at [672, 206] on button "201-500" at bounding box center [661, 214] width 21 height 16
click at [674, 206] on button "501-1000" at bounding box center [663, 214] width 24 height 16
click at [690, 180] on div "Filter" at bounding box center [417, 184] width 828 height 8
click at [674, 206] on button "501-1000" at bounding box center [663, 214] width 24 height 16
click at [664, 206] on button "1" at bounding box center [657, 214] width 13 height 16
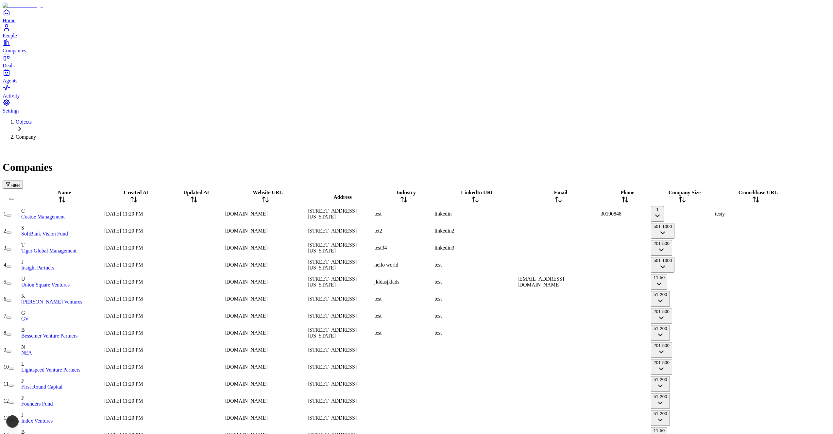
click at [664, 206] on button "1" at bounding box center [657, 214] width 13 height 16
click at [677, 206] on button "1001-5000" at bounding box center [664, 214] width 26 height 16
click at [679, 206] on button "5001-10000" at bounding box center [665, 214] width 28 height 16
click at [677, 206] on button "1001-5000" at bounding box center [664, 214] width 26 height 16
click at [674, 206] on button "501-1000" at bounding box center [663, 214] width 24 height 16
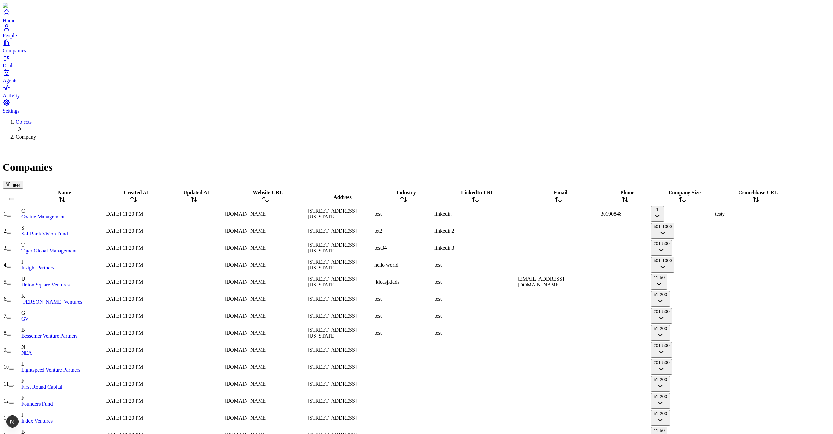
click at [664, 206] on button "1" at bounding box center [657, 214] width 13 height 16
click at [665, 206] on button "1-10" at bounding box center [658, 214] width 14 height 16
click at [667, 206] on button "11-50" at bounding box center [659, 214] width 16 height 16
click at [670, 206] on button "51-200" at bounding box center [660, 214] width 19 height 16
click at [672, 206] on button "201-500" at bounding box center [661, 214] width 21 height 16
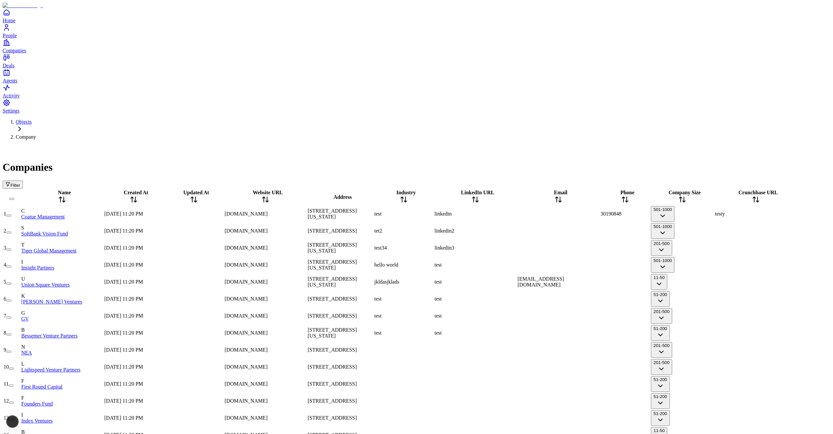
click at [674, 206] on button "501-1000" at bounding box center [663, 214] width 24 height 16
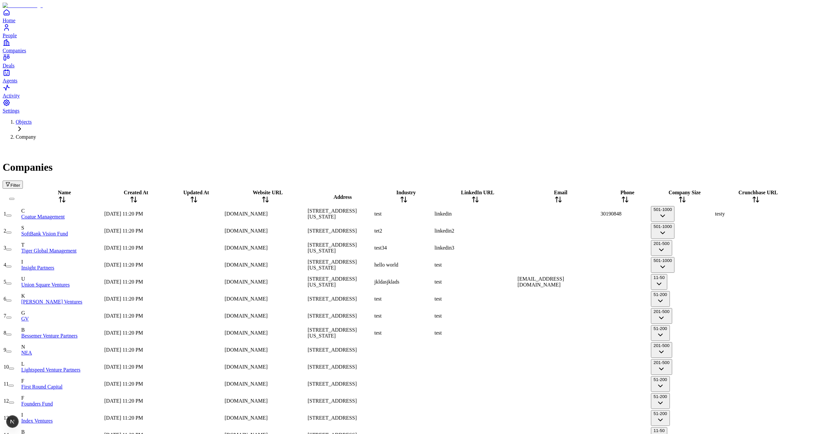
click at [674, 206] on button "501-1000" at bounding box center [663, 214] width 24 height 16
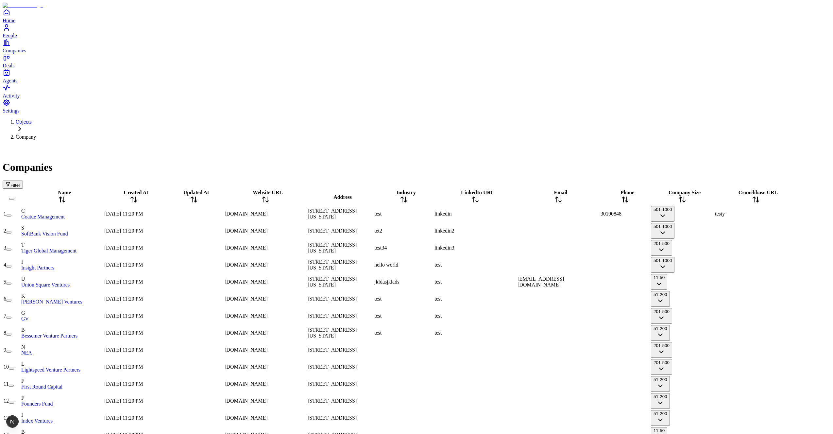
click at [674, 206] on button "501-1000" at bounding box center [663, 214] width 24 height 16
click at [677, 206] on button "1001-5000" at bounding box center [664, 214] width 26 height 16
click at [679, 206] on button "5001-10000" at bounding box center [665, 214] width 28 height 16
click at [671, 206] on button "10001+" at bounding box center [661, 214] width 20 height 16
click at [664, 206] on button "1" at bounding box center [657, 214] width 13 height 16
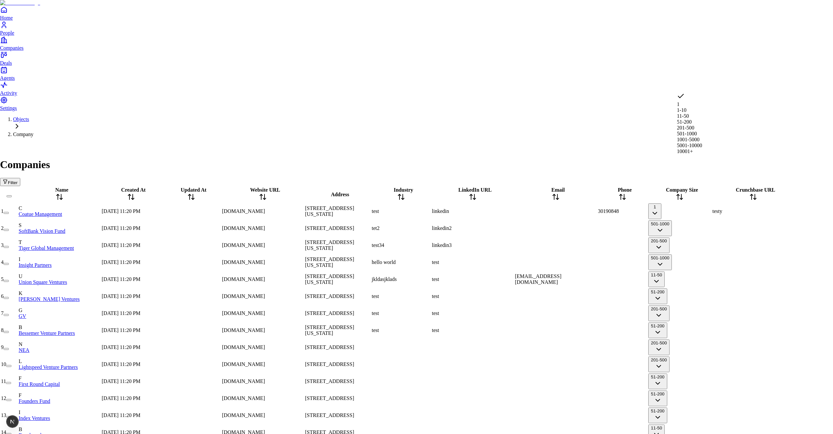
click at [702, 154] on div "1 1-10 11-50 [PHONE_NUMBER] [PHONE_NUMBER] 5001-10000 10001+" at bounding box center [689, 123] width 25 height 62
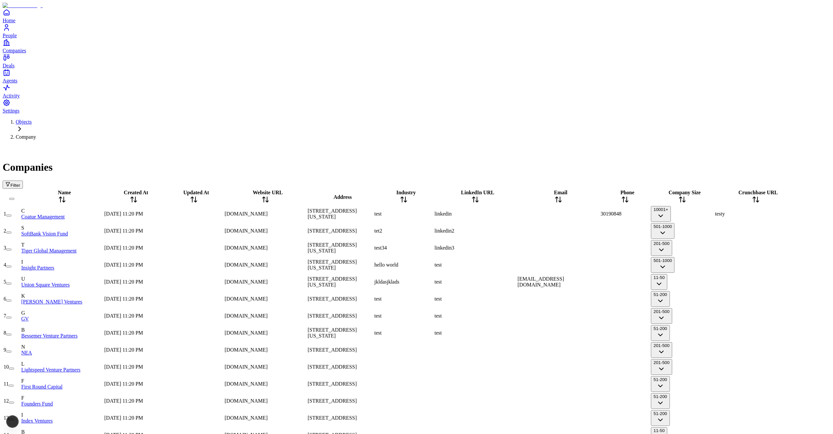
click at [671, 206] on button "10001+" at bounding box center [661, 214] width 20 height 16
click at [679, 206] on button "5001-10000" at bounding box center [665, 214] width 28 height 16
click at [677, 206] on button "1001-5000" at bounding box center [664, 214] width 26 height 16
click at [674, 206] on button "501-1000" at bounding box center [663, 214] width 24 height 16
click at [672, 206] on button "201-500" at bounding box center [661, 214] width 21 height 16
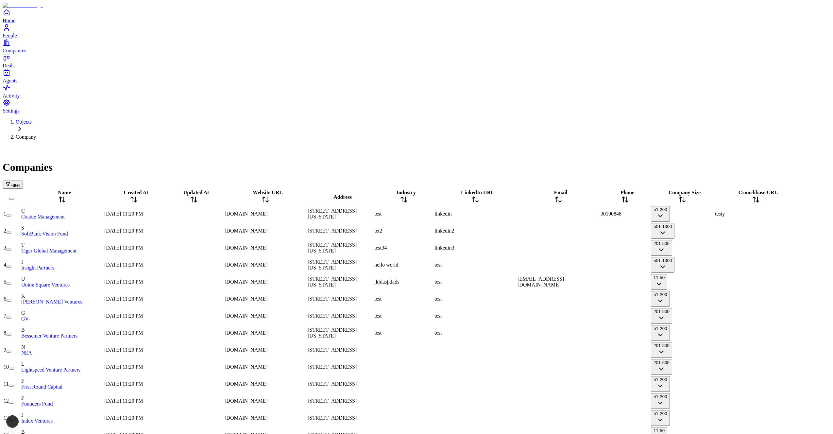
click at [670, 206] on button "51-200" at bounding box center [660, 214] width 19 height 16
click at [667, 206] on button "11-50" at bounding box center [659, 214] width 16 height 16
click at [665, 206] on button "1-10" at bounding box center [658, 214] width 14 height 16
click at [664, 206] on button "1" at bounding box center [657, 214] width 13 height 16
click at [665, 206] on button "1-10" at bounding box center [658, 214] width 14 height 16
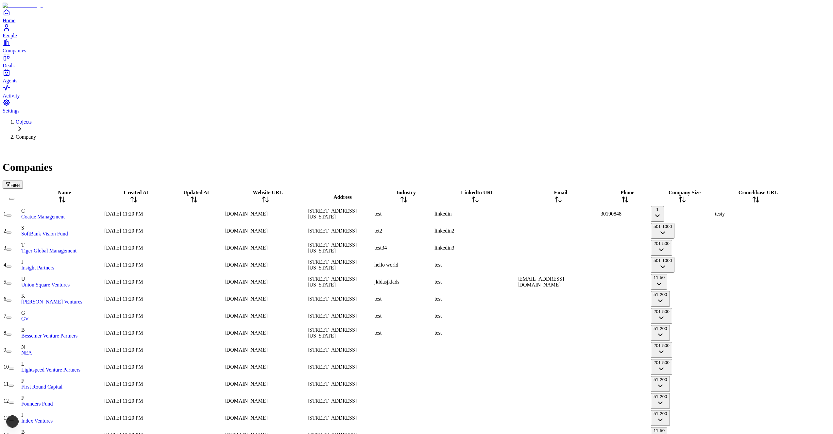
click at [664, 206] on button "1" at bounding box center [657, 214] width 13 height 16
click at [665, 206] on button "1-10" at bounding box center [658, 214] width 14 height 16
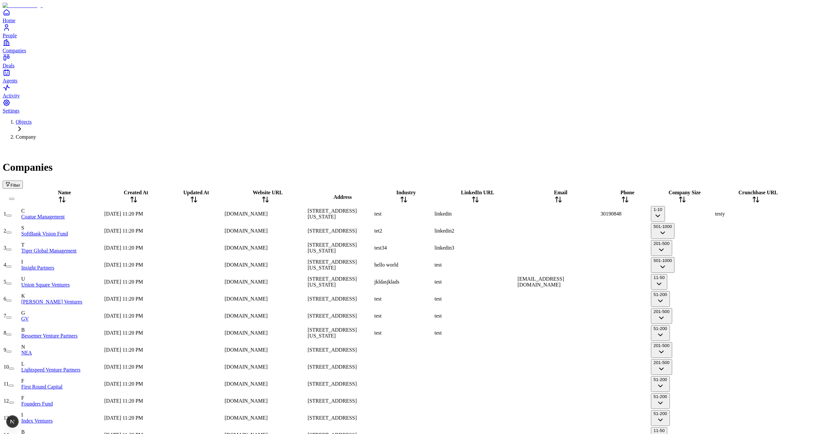
click at [516, 211] on div "linkedin" at bounding box center [475, 214] width 82 height 6
click at [534, 119] on div "Objects Company Companies Filter" at bounding box center [417, 154] width 828 height 70
click at [513, 262] on div "test" at bounding box center [475, 265] width 82 height 6
click at [514, 262] on div "test" at bounding box center [475, 265] width 82 height 6
type input "**"
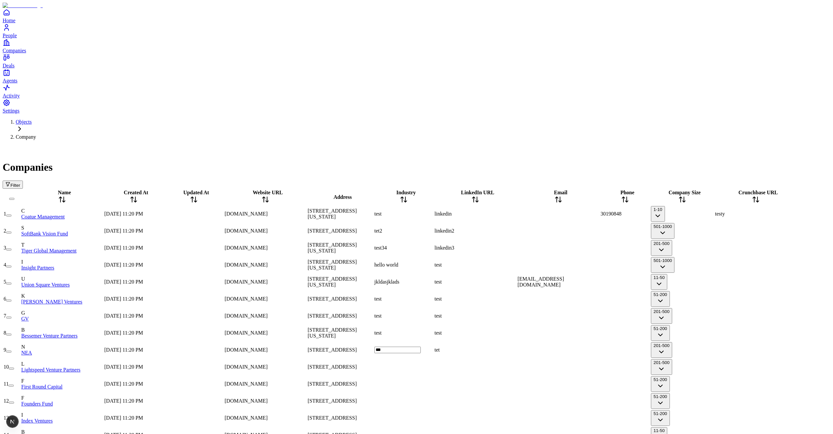
type input "****"
click at [582, 231] on div at bounding box center [558, 231] width 82 height 0
click at [598, 350] on div at bounding box center [558, 350] width 82 height 0
click at [665, 206] on button "1-10" at bounding box center [658, 214] width 14 height 16
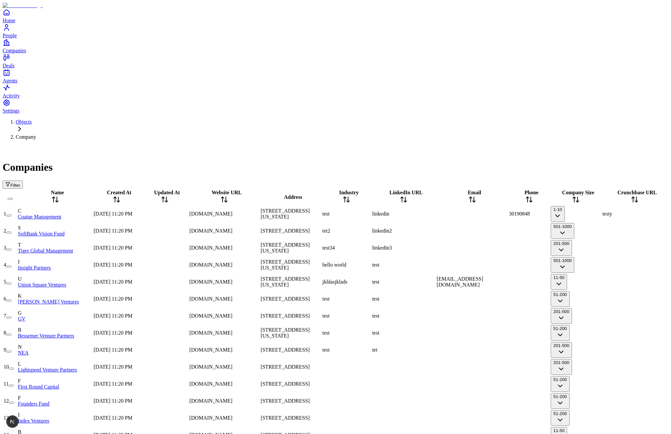
scroll to position [0, 142]
click at [11, 231] on button "button" at bounding box center [8, 232] width 5 height 2
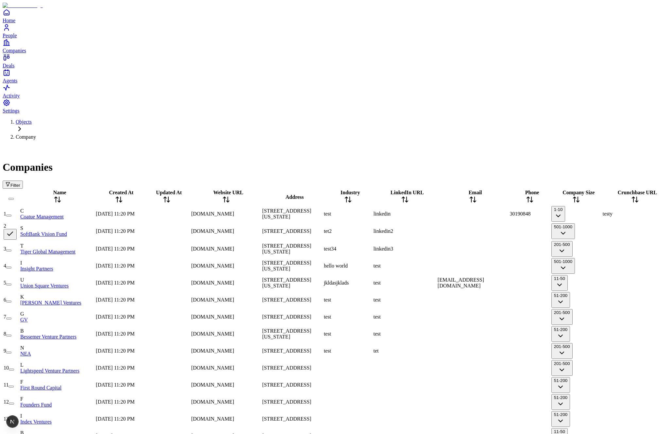
click at [11, 249] on button "button" at bounding box center [8, 250] width 5 height 2
click at [11, 267] on button "button" at bounding box center [8, 268] width 5 height 2
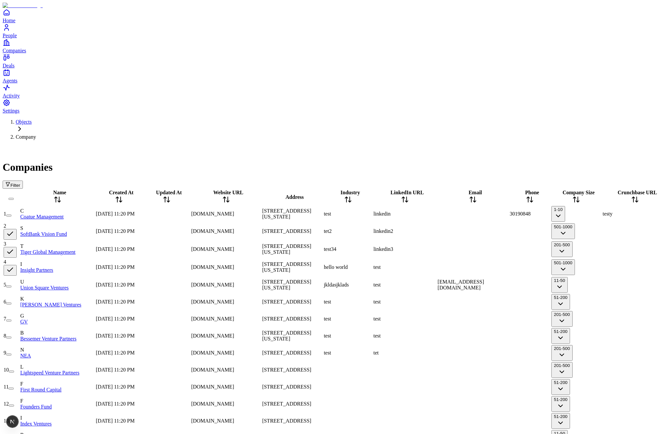
type button "on"
click at [290, 145] on div "Companies" at bounding box center [336, 159] width 666 height 28
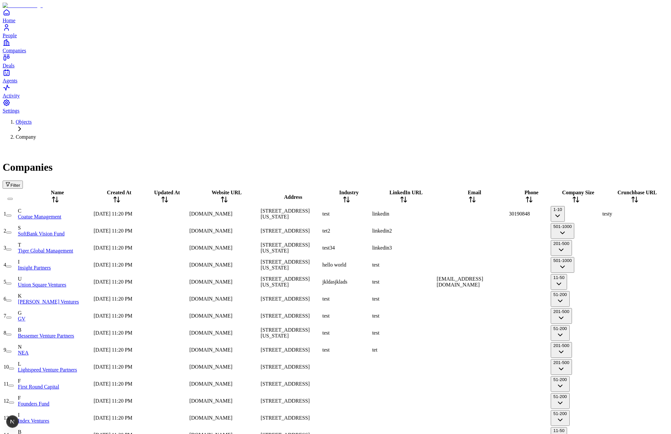
scroll to position [0, 0]
click at [11, 231] on button "button" at bounding box center [8, 232] width 5 height 2
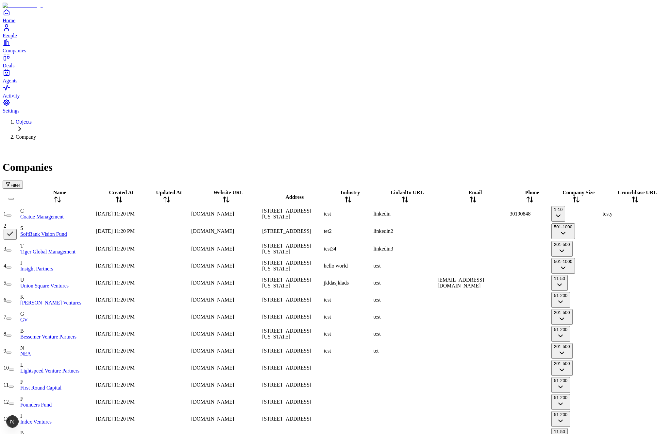
click at [11, 249] on button "button" at bounding box center [8, 250] width 5 height 2
click at [225, 119] on ol "Objects Company" at bounding box center [336, 129] width 666 height 21
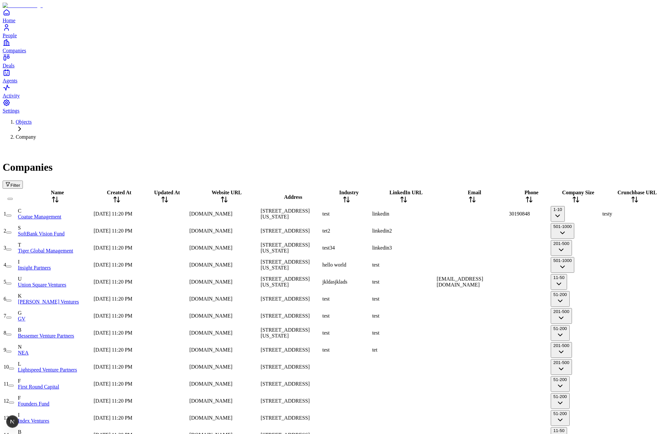
click at [11, 231] on button "button" at bounding box center [8, 232] width 5 height 2
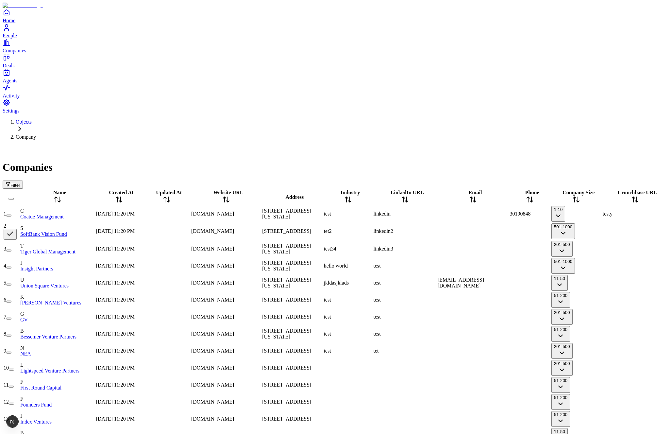
click at [11, 249] on button "button" at bounding box center [8, 250] width 5 height 2
click at [19, 223] on div "2" at bounding box center [11, 231] width 15 height 17
click at [17, 229] on button "button" at bounding box center [10, 234] width 13 height 11
click at [17, 246] on button "button" at bounding box center [10, 251] width 13 height 11
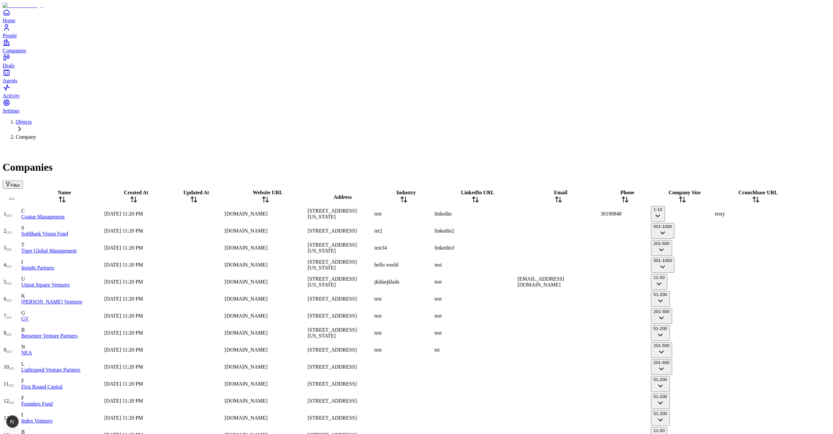
scroll to position [392, 0]
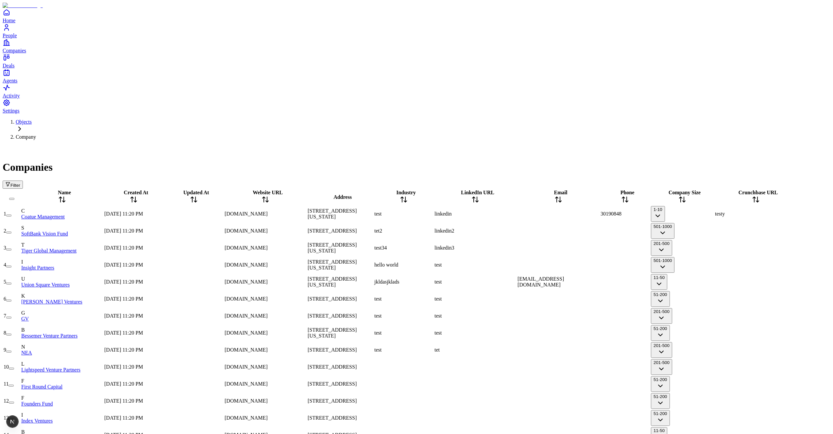
click at [23, 180] on button "Filter" at bounding box center [13, 184] width 20 height 8
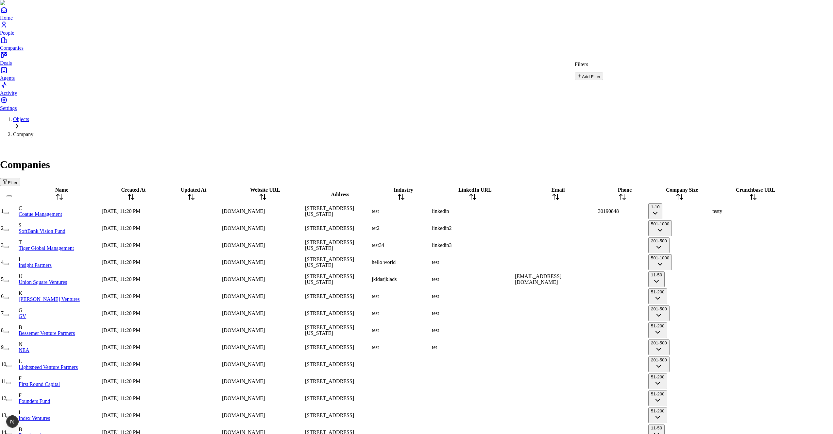
click at [601, 80] on button "Add Filter" at bounding box center [589, 77] width 28 height 8
click at [599, 91] on button "Name" at bounding box center [587, 90] width 25 height 11
click at [621, 96] on input "text" at bounding box center [598, 99] width 46 height 7
type input "*****"
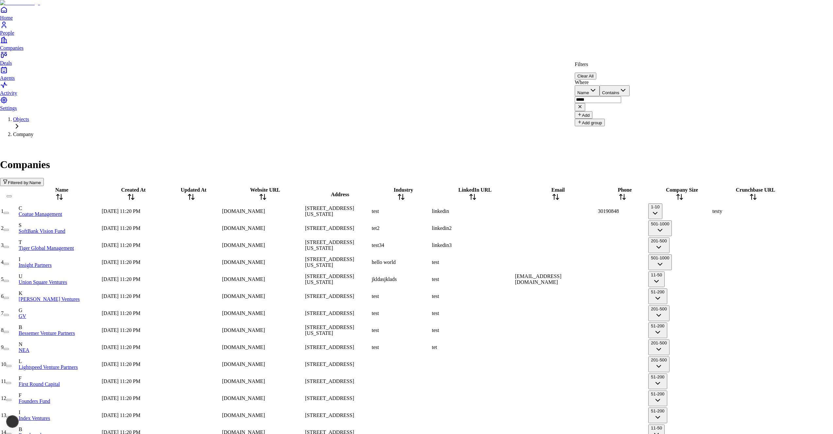
click at [630, 71] on div "Filters Clear All" at bounding box center [602, 70] width 55 height 18
click at [621, 96] on input "*****" at bounding box center [598, 99] width 46 height 7
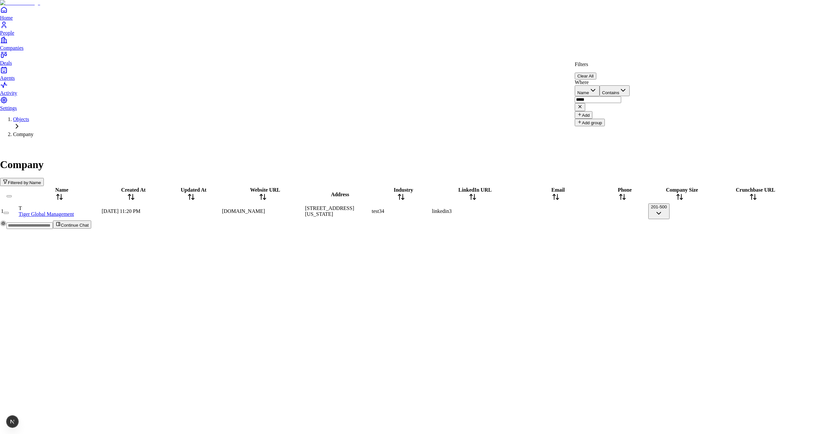
click at [616, 28] on html "Home People Companies Deals Agents Activity Settings Objects Company Company Fi…" at bounding box center [416, 117] width 833 height 234
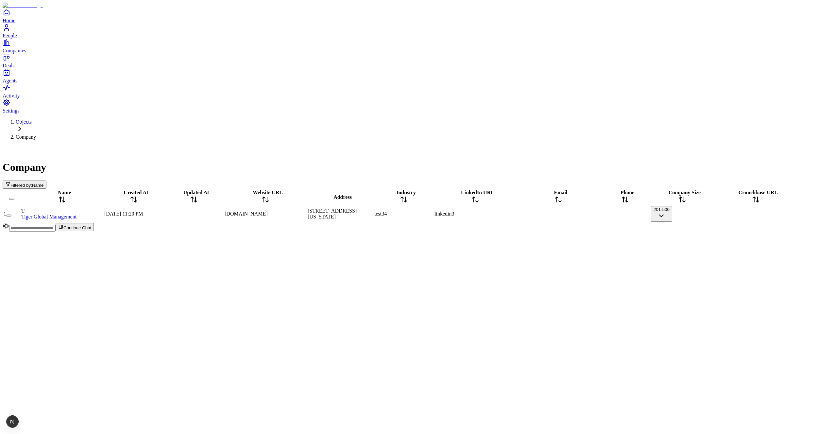
click at [32, 183] on span "Filtered by:" at bounding box center [21, 185] width 22 height 5
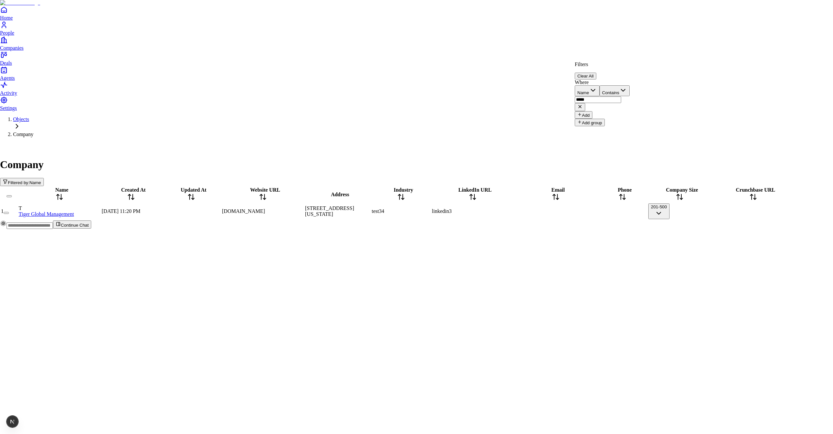
click at [596, 123] on button "Add group" at bounding box center [590, 123] width 30 height 8
click at [601, 169] on button "Add group" at bounding box center [590, 173] width 30 height 8
click at [585, 203] on button at bounding box center [580, 207] width 10 height 8
click at [592, 125] on icon "button" at bounding box center [588, 124] width 8 height 8
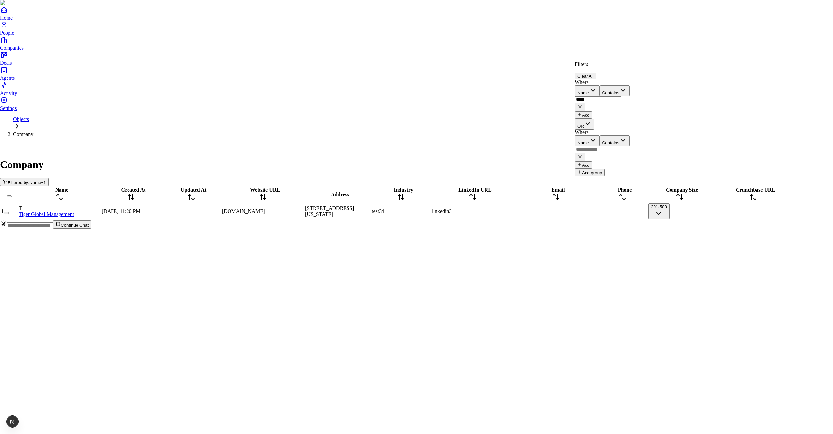
click at [592, 127] on icon "button" at bounding box center [588, 124] width 8 height 8
click at [593, 115] on div "Filters Clear All Where Name Contains ***** Add OR Where Name Contains Add Add …" at bounding box center [602, 118] width 55 height 115
click at [589, 111] on button "Add" at bounding box center [584, 115] width 18 height 8
click at [585, 140] on button at bounding box center [580, 144] width 10 height 8
click at [630, 66] on div "Filters Clear All" at bounding box center [602, 70] width 55 height 18
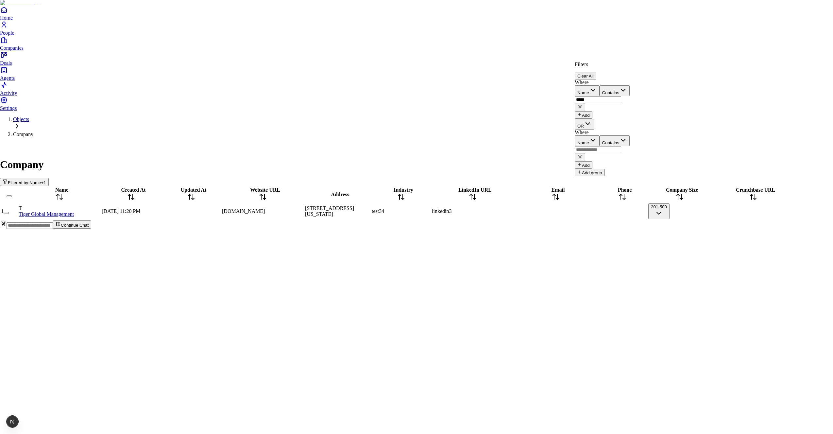
click at [596, 73] on button "Clear All" at bounding box center [586, 76] width 22 height 7
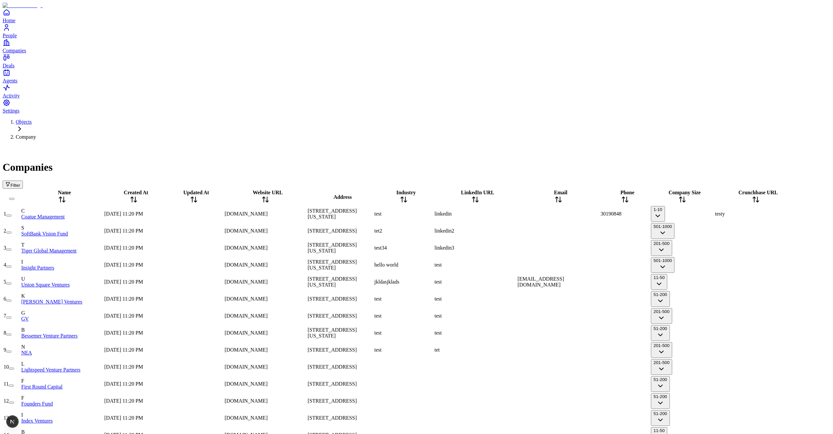
click at [23, 180] on button "Filter" at bounding box center [13, 184] width 20 height 8
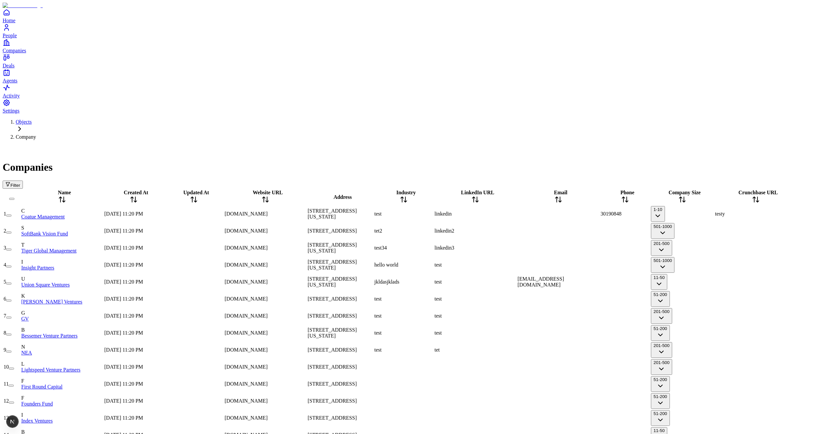
click at [20, 183] on span "Filter" at bounding box center [15, 185] width 10 height 5
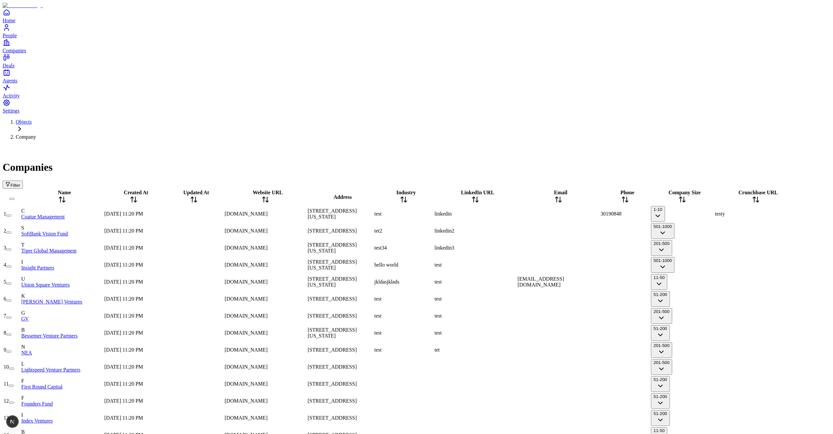
click at [23, 180] on button "Filter" at bounding box center [13, 184] width 20 height 8
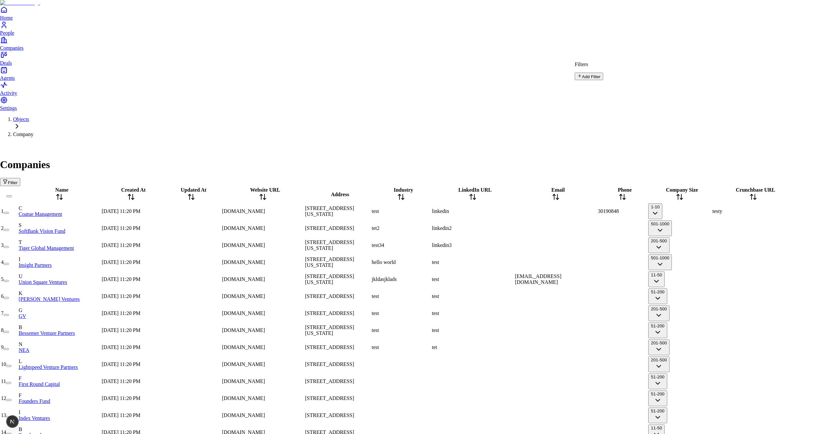
click at [603, 78] on button "Add Filter" at bounding box center [589, 77] width 28 height 8
click at [596, 73] on button "Clear All" at bounding box center [586, 76] width 22 height 7
click at [603, 80] on button "Add Filter" at bounding box center [589, 77] width 28 height 8
click at [592, 111] on button "Add" at bounding box center [584, 115] width 18 height 8
click at [596, 73] on button "Clear All" at bounding box center [586, 76] width 22 height 7
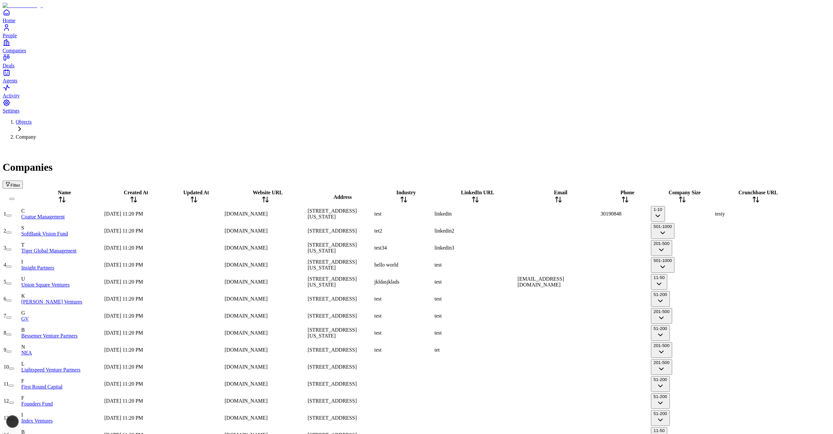
scroll to position [0, 1]
click at [673, 119] on div "Objects Company Companies Filter" at bounding box center [417, 154] width 828 height 70
click at [20, 183] on span "Filter" at bounding box center [15, 185] width 10 height 5
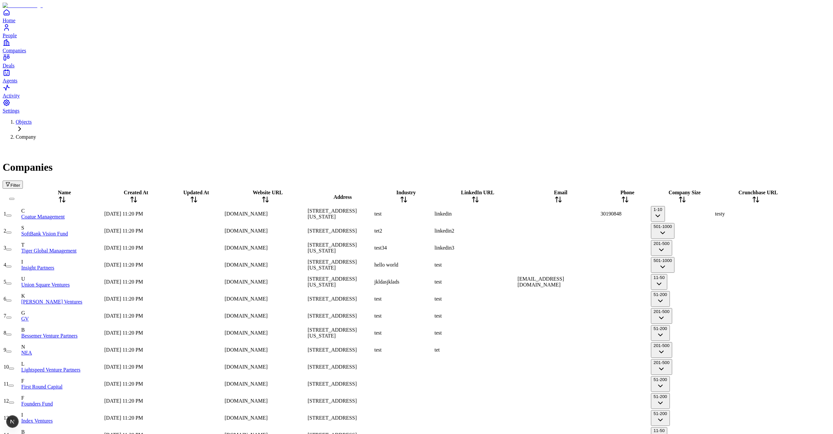
drag, startPoint x: 805, startPoint y: 53, endPoint x: 807, endPoint y: 44, distance: 8.4
click at [23, 180] on button "Filter" at bounding box center [13, 184] width 20 height 8
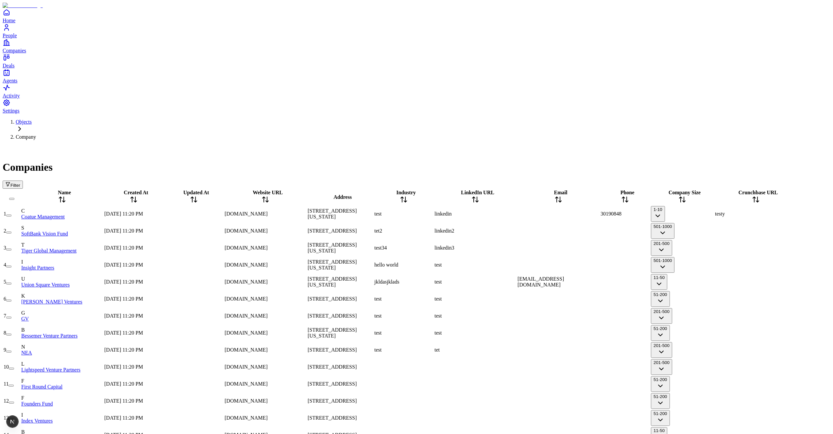
type textarea "*"
type textarea "**********"
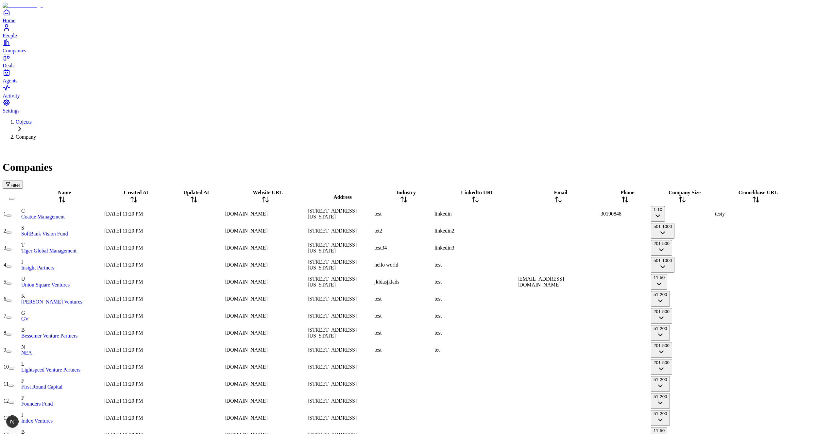
click at [20, 183] on span "Filter" at bounding box center [15, 185] width 10 height 5
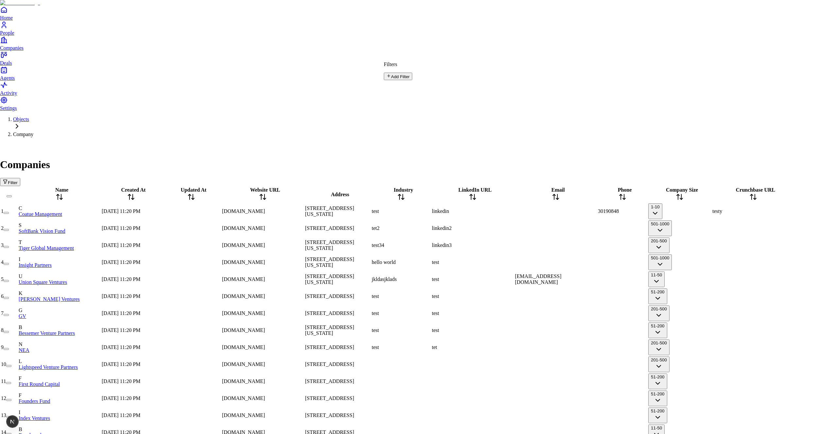
click at [402, 80] on button "Add Filter" at bounding box center [398, 77] width 28 height 8
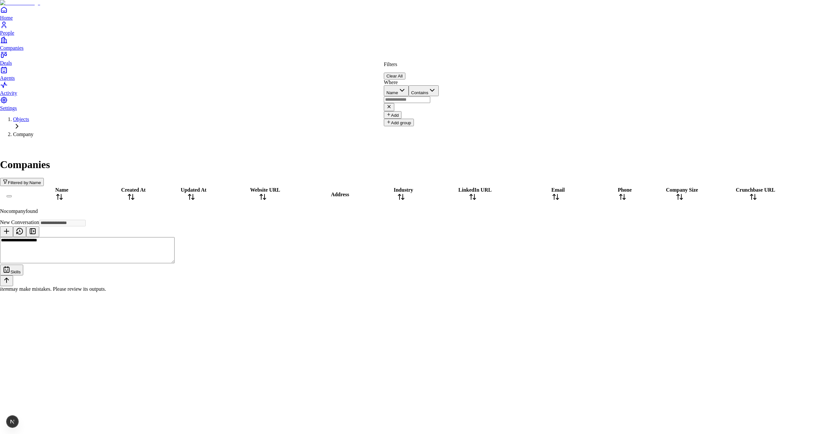
click at [390, 105] on icon at bounding box center [389, 106] width 3 height 3
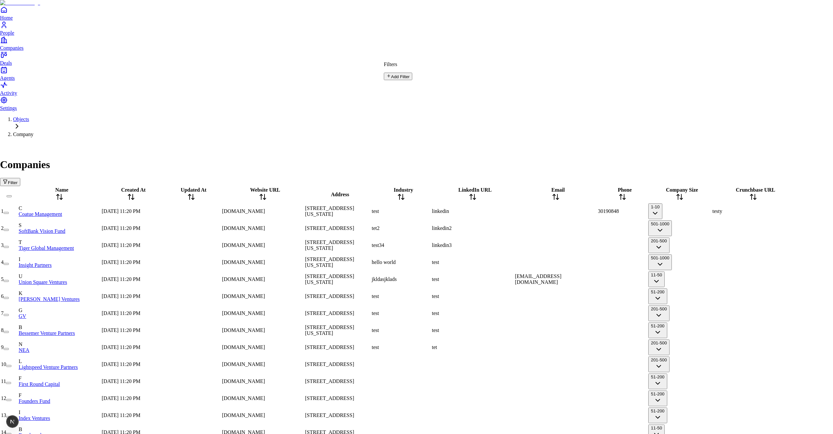
click at [412, 78] on button "Add Filter" at bounding box center [398, 77] width 28 height 8
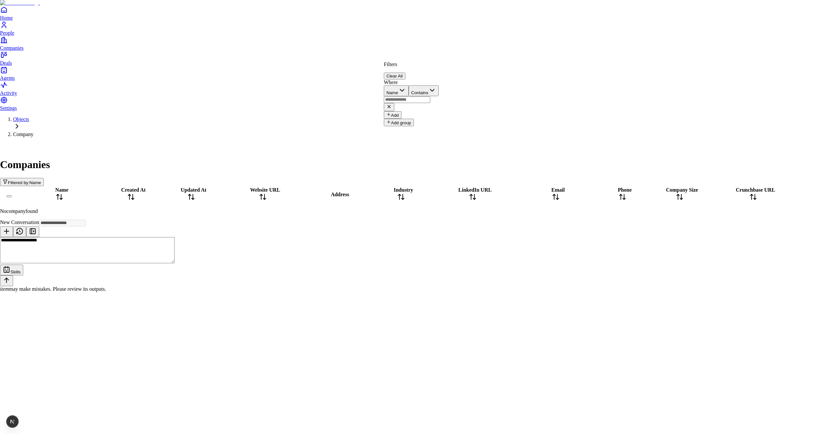
click at [392, 104] on icon at bounding box center [388, 106] width 5 height 5
click at [439, 68] on div "Filters Clear All" at bounding box center [411, 70] width 55 height 18
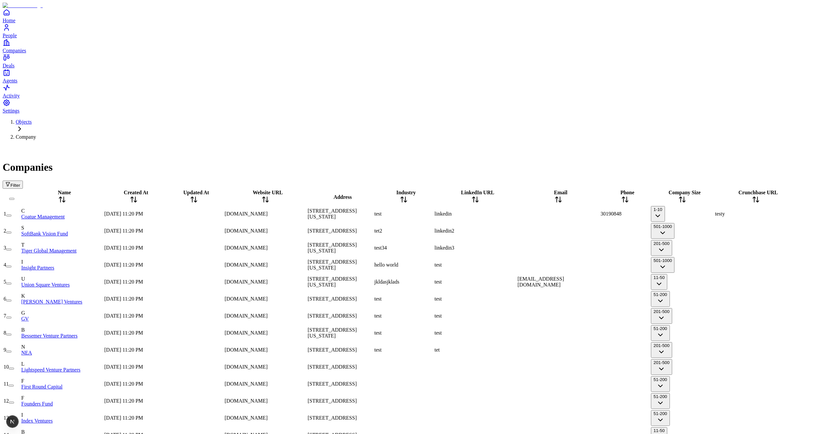
click at [23, 180] on button "Filter" at bounding box center [13, 184] width 20 height 8
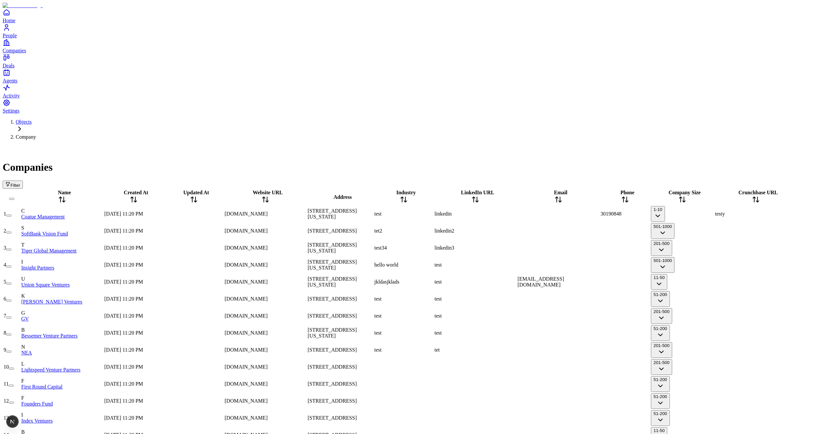
click at [20, 183] on span "Filter" at bounding box center [15, 185] width 10 height 5
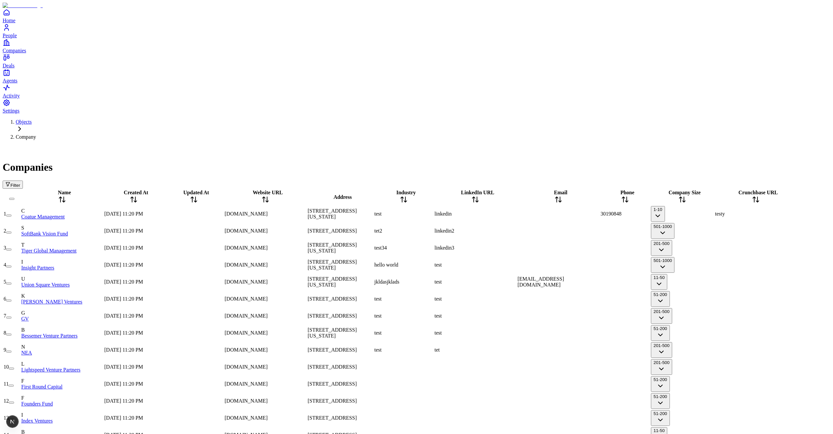
click at [20, 183] on span "Filter" at bounding box center [15, 185] width 10 height 5
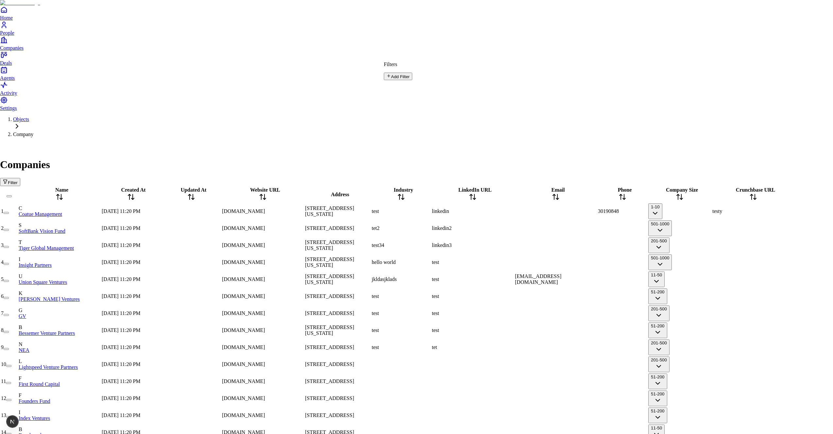
click at [412, 80] on button "Add Filter" at bounding box center [398, 77] width 28 height 8
click at [409, 92] on button "Name" at bounding box center [396, 90] width 25 height 11
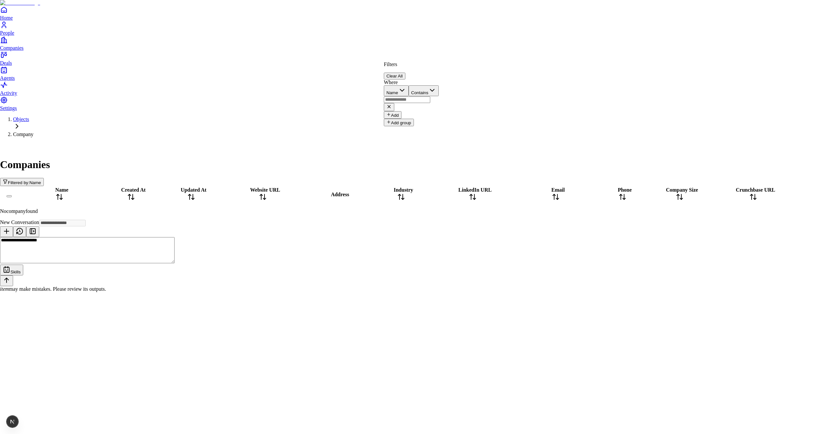
drag, startPoint x: 615, startPoint y: 64, endPoint x: 406, endPoint y: 2, distance: 217.2
click at [405, 73] on button "Clear All" at bounding box center [395, 76] width 22 height 7
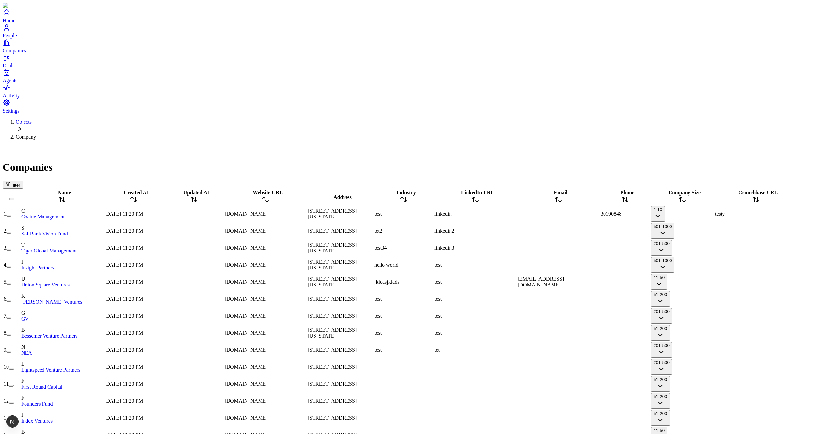
click at [651, 206] on button "1-10" at bounding box center [658, 214] width 14 height 16
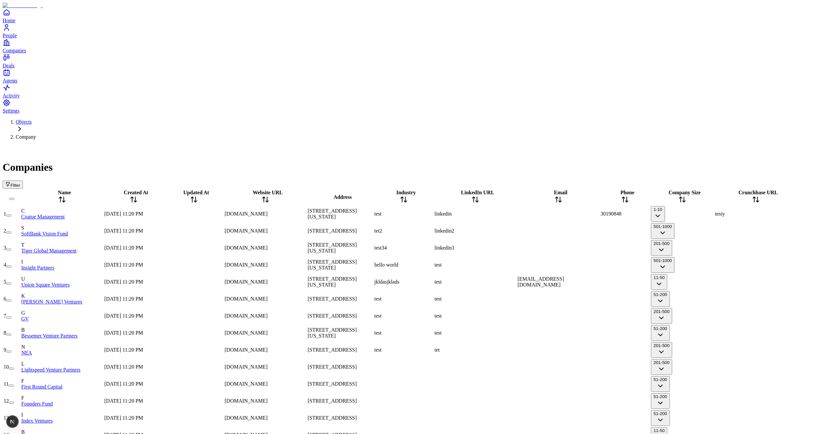
click at [308, 208] on span "[STREET_ADDRESS][US_STATE]" at bounding box center [332, 213] width 49 height 11
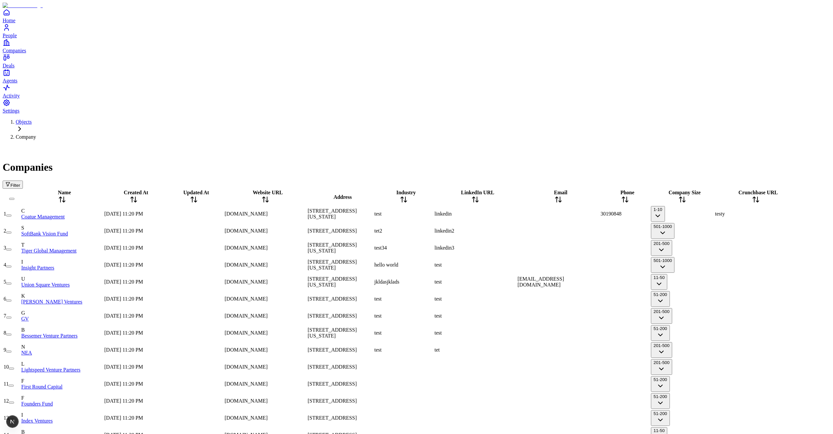
click at [715, 211] on div "testy" at bounding box center [756, 214] width 82 height 6
click at [651, 223] on button "501-1000" at bounding box center [663, 231] width 24 height 16
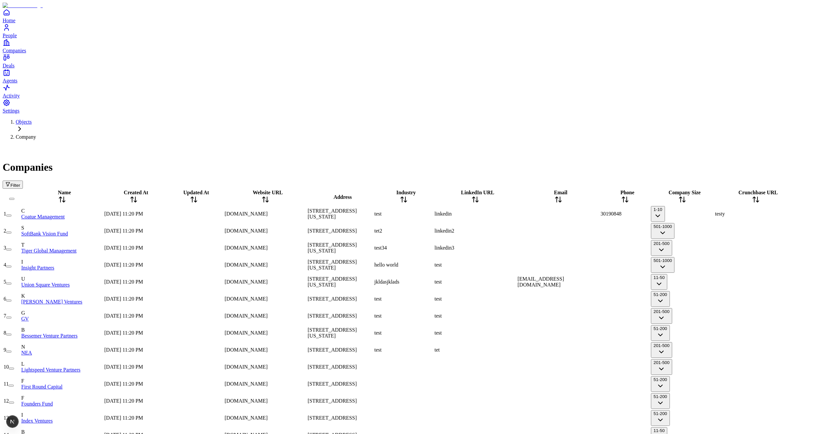
click at [651, 206] on button "1-10" at bounding box center [658, 214] width 14 height 16
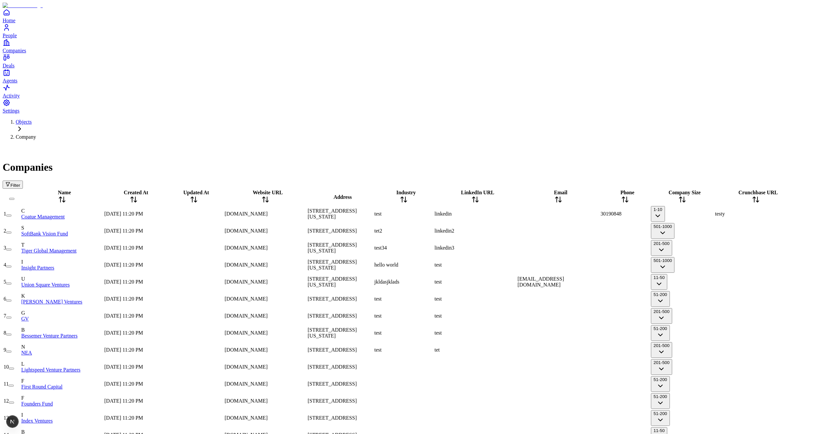
click at [600, 231] on div at bounding box center [624, 231] width 49 height 0
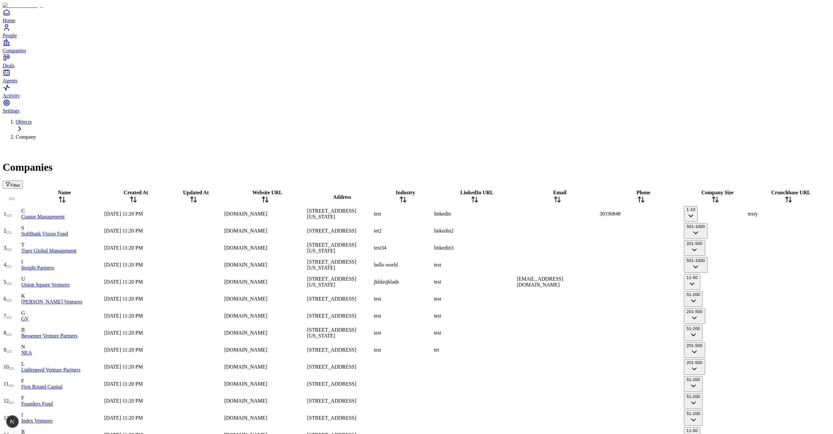
drag, startPoint x: 484, startPoint y: 69, endPoint x: 519, endPoint y: 72, distance: 34.7
click at [599, 205] on div at bounding box center [640, 205] width 83 height 0
click at [599, 211] on div "30190848" at bounding box center [640, 214] width 83 height 6
click at [516, 214] on div at bounding box center [557, 214] width 82 height 0
click at [516, 231] on div at bounding box center [557, 231] width 82 height 0
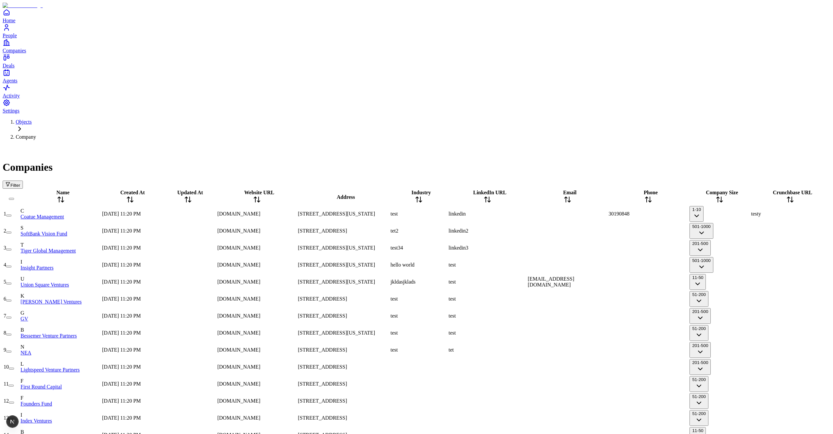
drag, startPoint x: 222, startPoint y: 68, endPoint x: 244, endPoint y: 80, distance: 25.3
click at [216, 180] on div "Filter" at bounding box center [417, 184] width 828 height 8
click at [298, 211] on span "[STREET_ADDRESS][US_STATE]" at bounding box center [336, 214] width 77 height 6
click at [297, 291] on td "[STREET_ADDRESS]" at bounding box center [343, 299] width 92 height 16
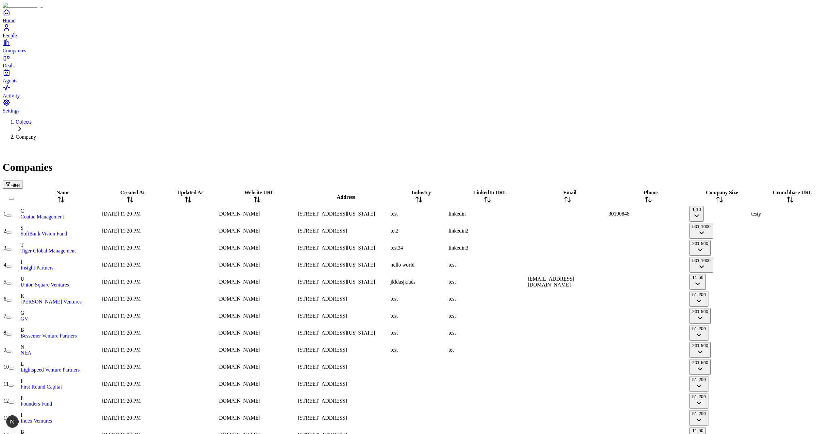
scroll to position [0, 0]
click at [286, 211] on div "[DOMAIN_NAME]" at bounding box center [256, 214] width 79 height 6
click at [279, 296] on div "[DOMAIN_NAME]" at bounding box center [256, 299] width 79 height 6
click at [281, 364] on div "[DOMAIN_NAME]" at bounding box center [256, 367] width 79 height 6
click at [216, 367] on div at bounding box center [188, 367] width 56 height 0
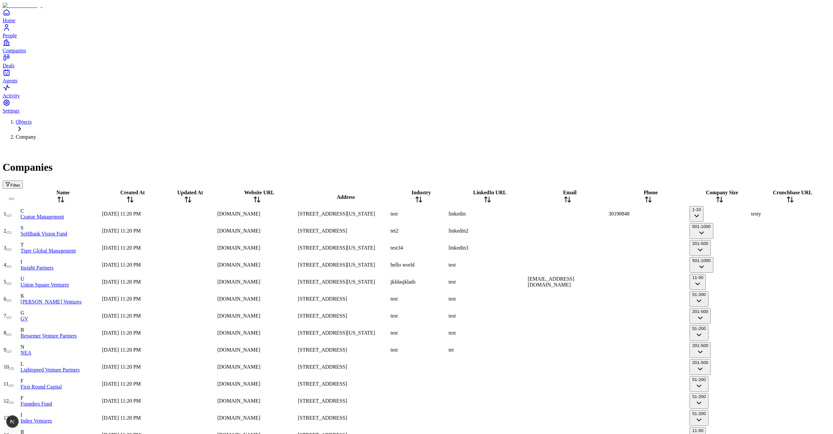
click at [261, 364] on div "[DOMAIN_NAME]" at bounding box center [256, 367] width 79 height 6
click at [261, 330] on span "[DOMAIN_NAME]" at bounding box center [238, 333] width 43 height 6
drag, startPoint x: 445, startPoint y: 228, endPoint x: 433, endPoint y: 277, distance: 50.4
click at [445, 347] on div "test" at bounding box center [419, 350] width 57 height 6
click at [442, 245] on div "test34" at bounding box center [419, 248] width 57 height 6
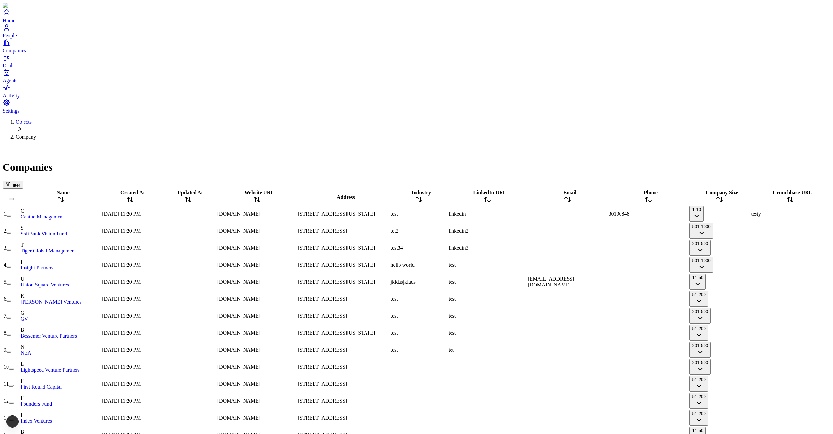
click at [435, 211] on div "test" at bounding box center [419, 214] width 57 height 6
click at [435, 228] on div "tet2" at bounding box center [419, 231] width 57 height 6
click at [439, 245] on div "test34" at bounding box center [419, 248] width 57 height 6
type input "*****"
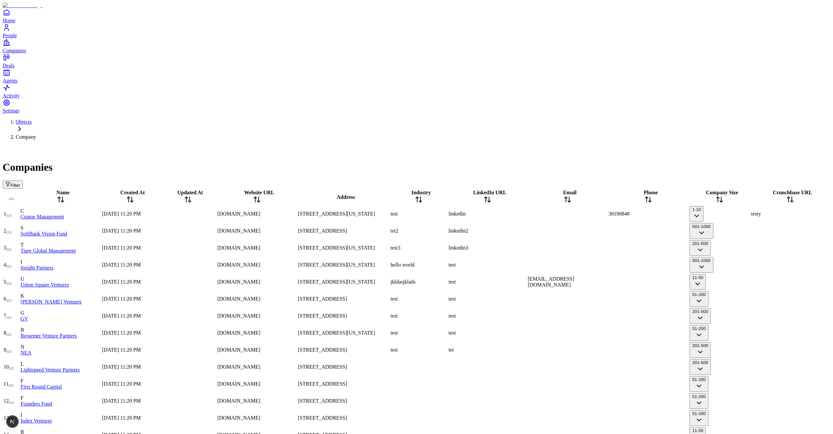
click at [528, 214] on div at bounding box center [567, 214] width 79 height 0
type input "**********"
click at [607, 248] on div at bounding box center [647, 248] width 81 height 0
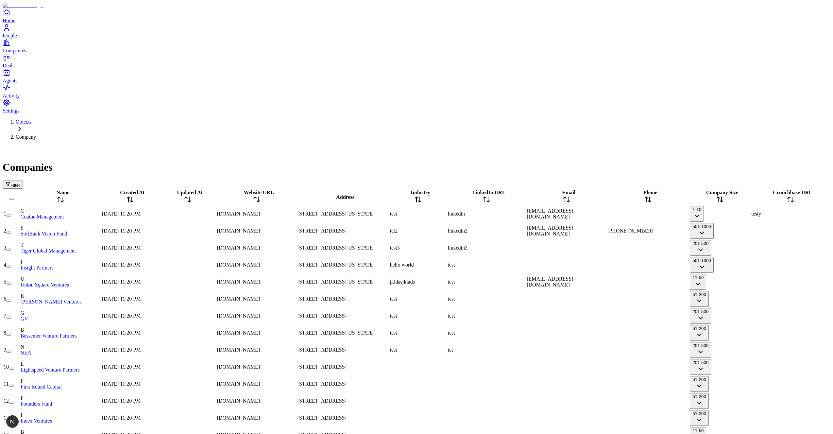
click at [607, 384] on div at bounding box center [647, 384] width 81 height 0
click at [690, 206] on button "1-10" at bounding box center [697, 214] width 14 height 16
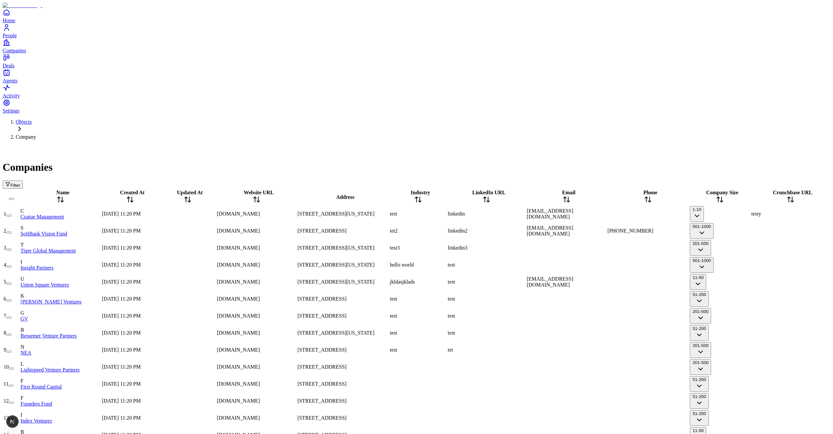
click at [751, 211] on div "testy" at bounding box center [790, 214] width 78 height 6
click at [751, 231] on div at bounding box center [790, 231] width 78 height 0
click at [751, 211] on div "testy" at bounding box center [790, 214] width 78 height 6
click at [562, 145] on div "Companies" at bounding box center [417, 159] width 828 height 28
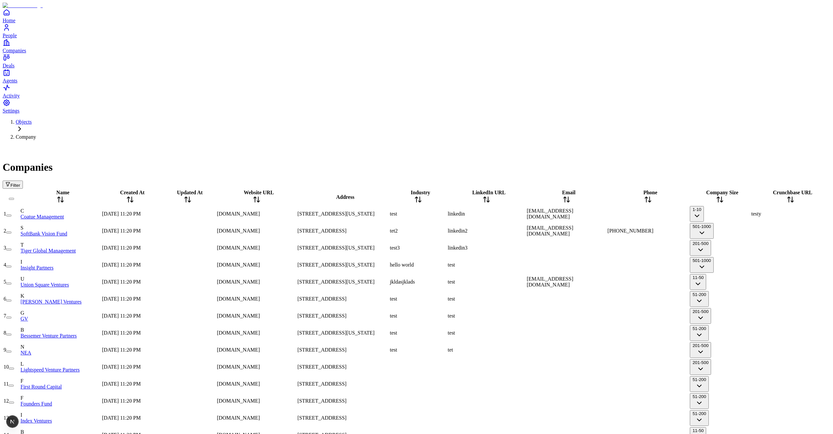
scroll to position [0, 0]
